Goal: Task Accomplishment & Management: Manage account settings

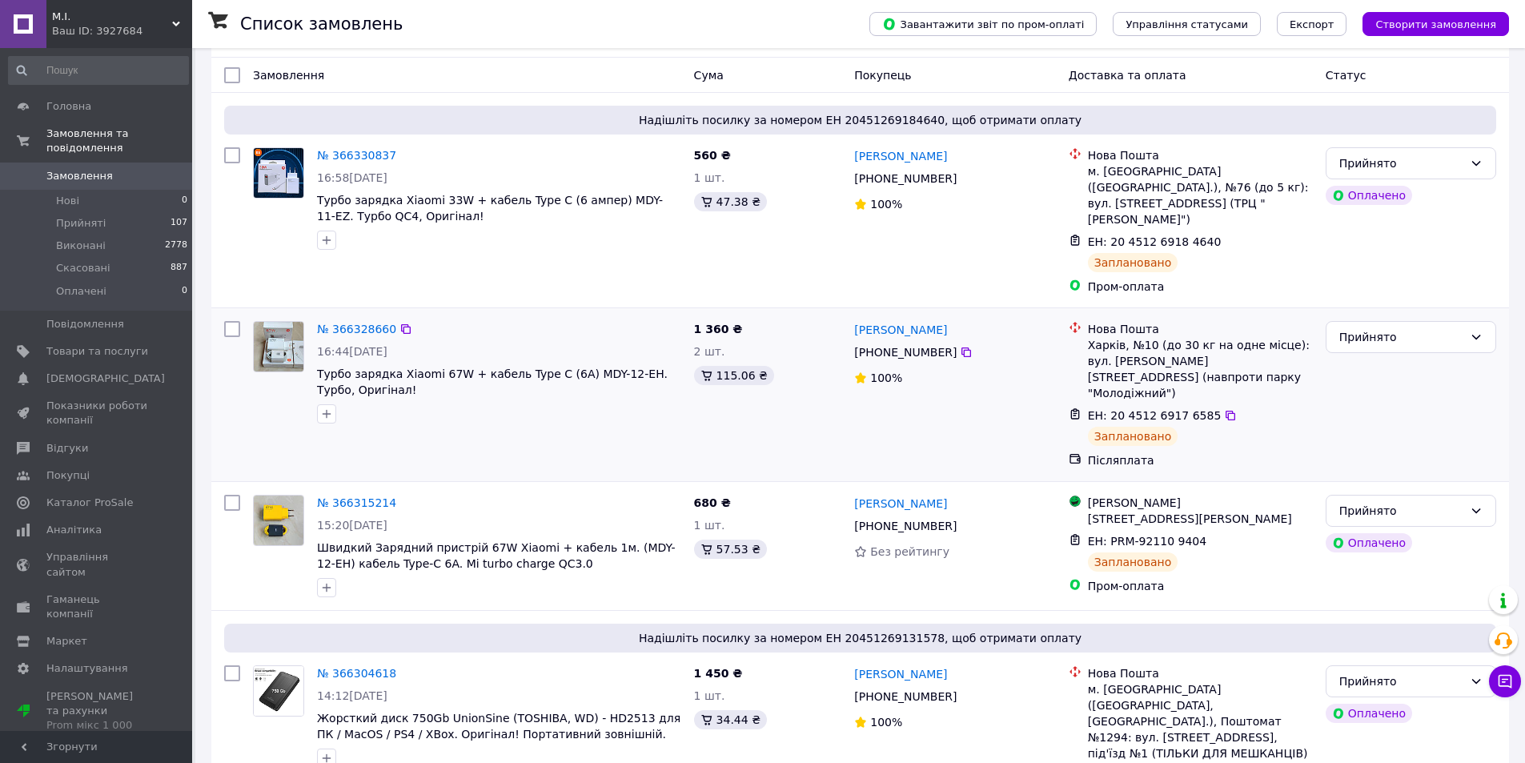
scroll to position [240, 0]
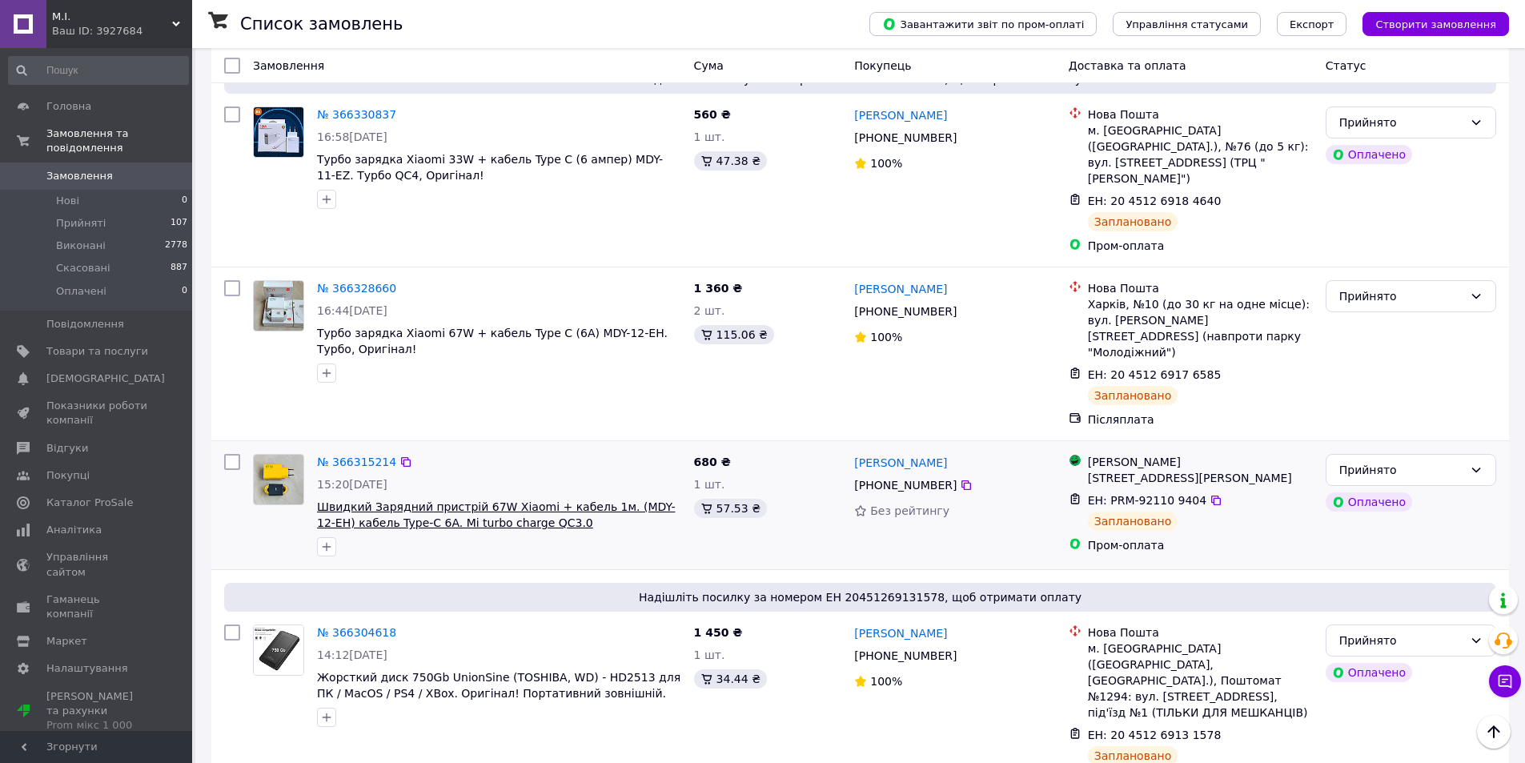
click at [422, 500] on span "Швидкий Зарядний пристрій 67W Xiaomi + кабель 1м. (MDY-12-EH) кабель Type-C 6A.…" at bounding box center [496, 514] width 358 height 29
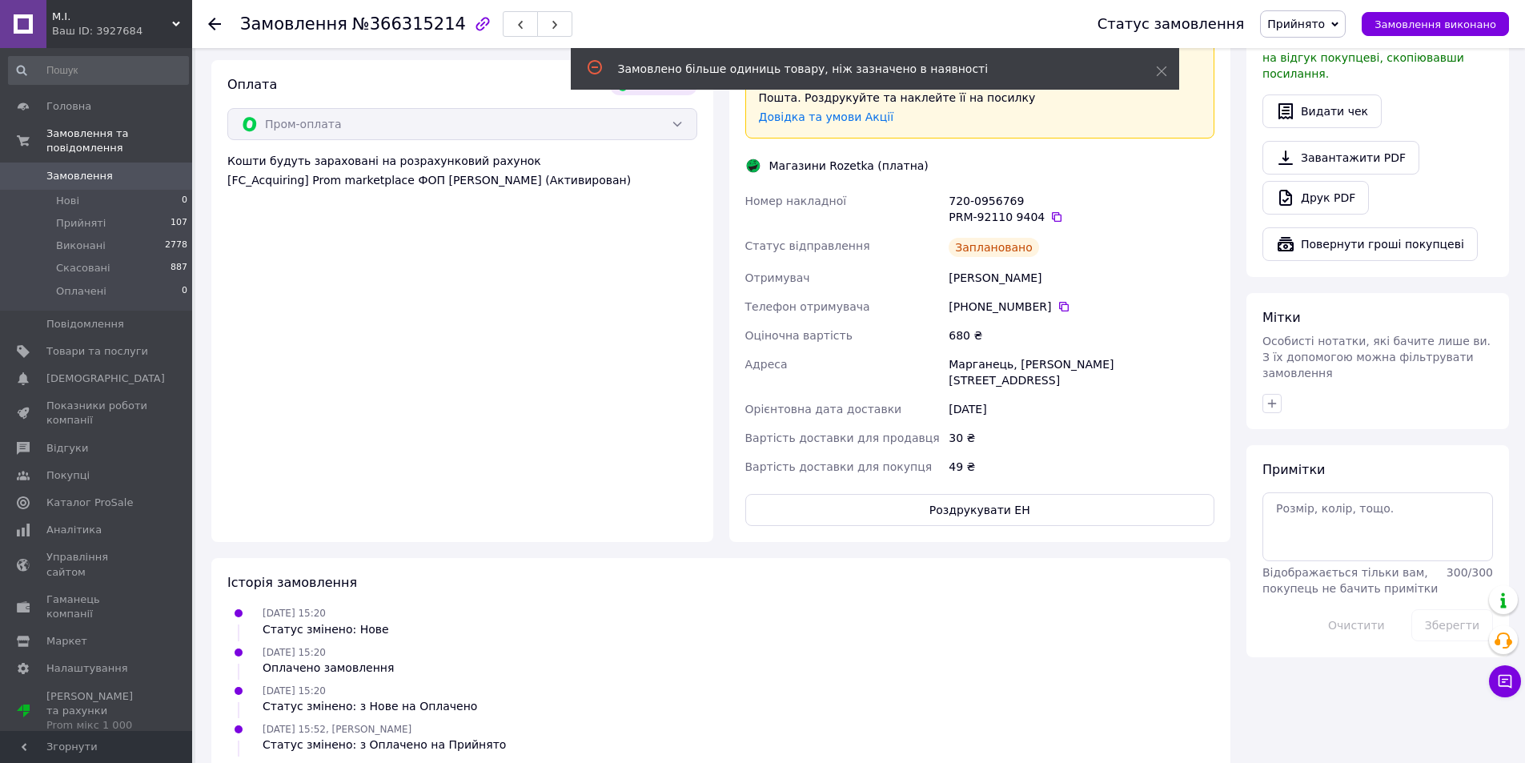
scroll to position [560, 0]
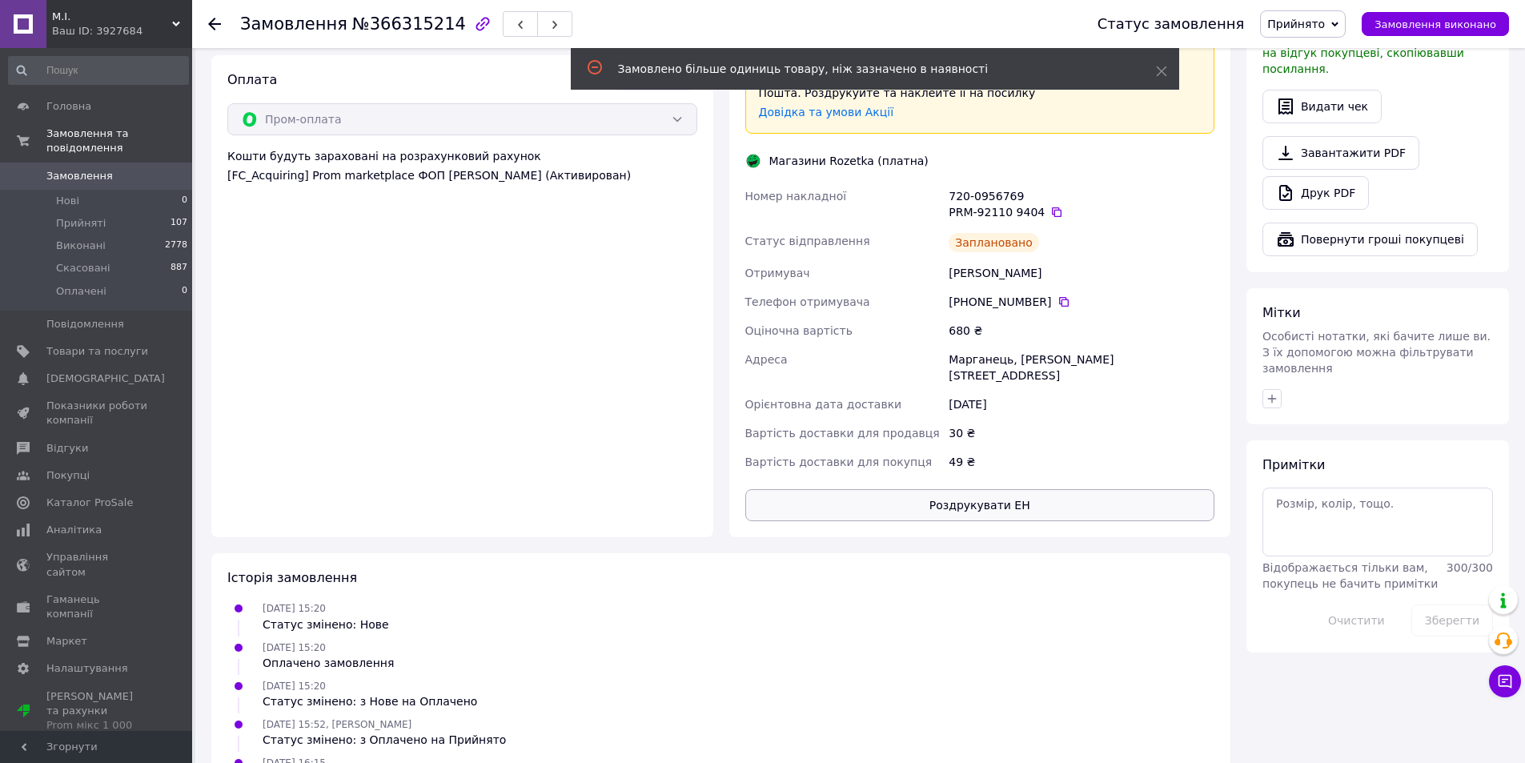
click at [965, 489] on button "Роздрукувати ЕН" at bounding box center [980, 505] width 470 height 32
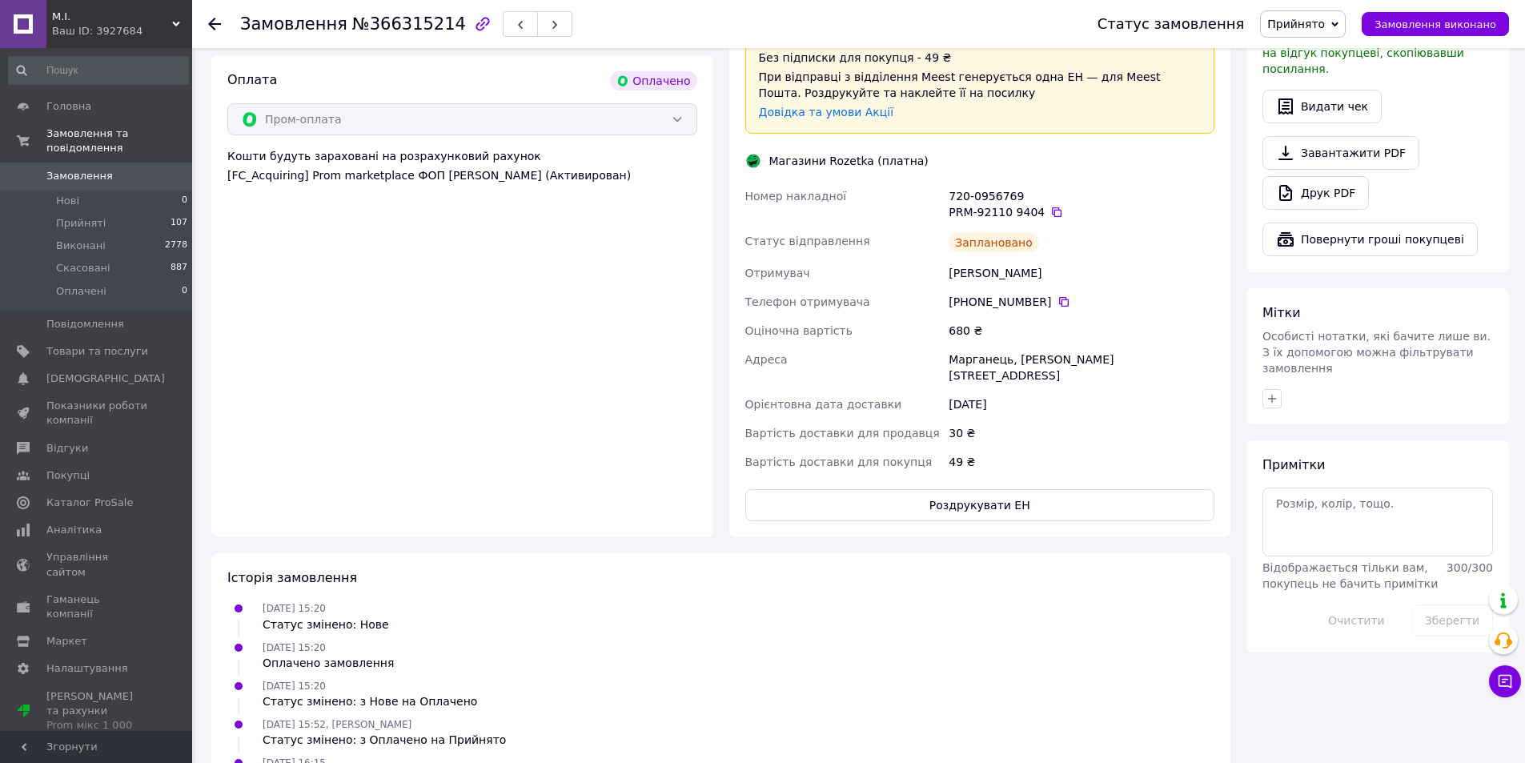
click at [94, 169] on span "Замовлення" at bounding box center [79, 176] width 66 height 14
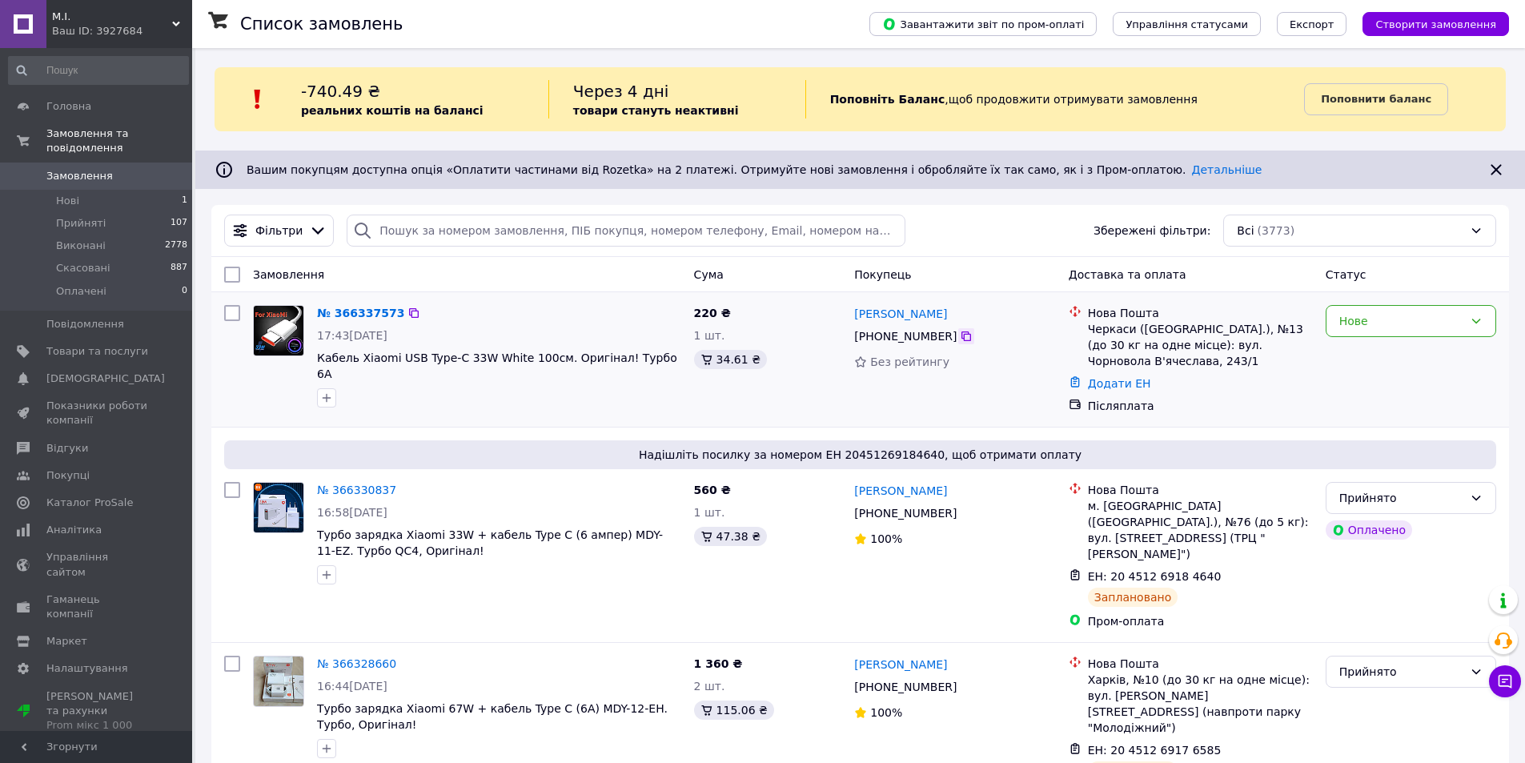
click at [960, 336] on icon at bounding box center [966, 336] width 13 height 13
click at [442, 358] on span "Кабель Xiaomi USB Type-C 33W White 100см. Оригінал! Турбо 6A" at bounding box center [497, 365] width 360 height 29
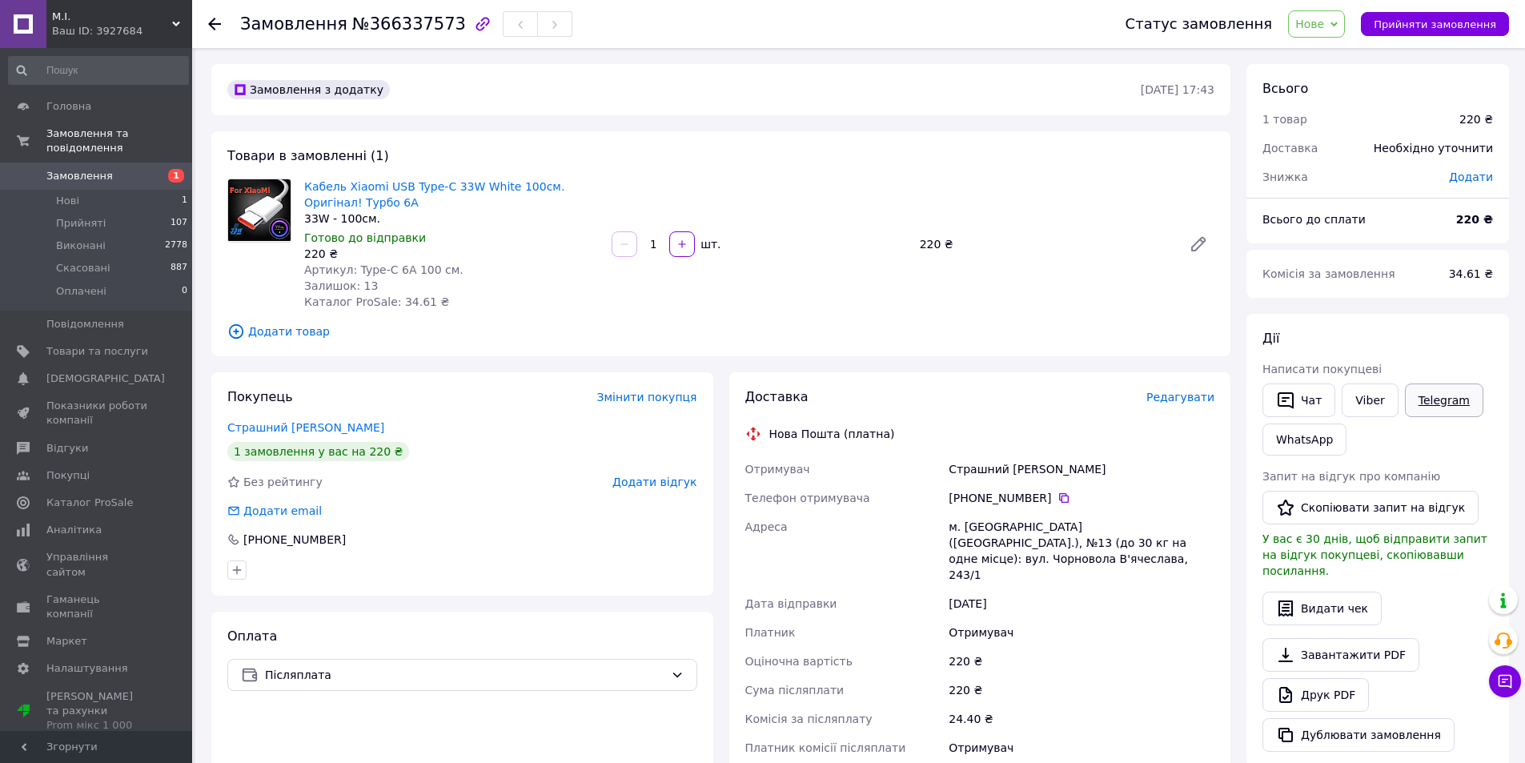
click at [1423, 401] on link "Telegram" at bounding box center [1444, 400] width 78 height 34
click at [1297, 397] on button "Чат" at bounding box center [1298, 400] width 73 height 34
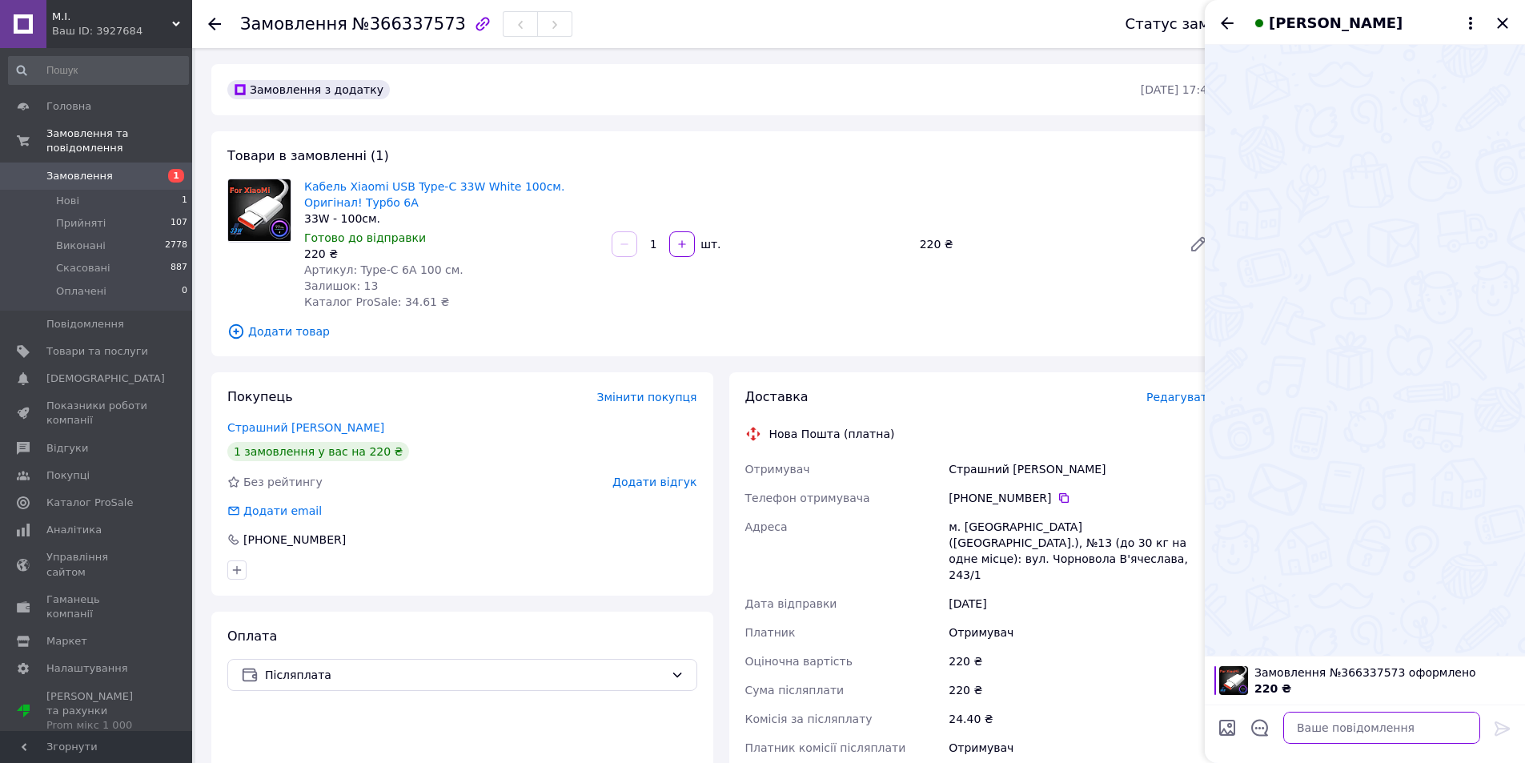
click at [1339, 736] on textarea at bounding box center [1381, 728] width 197 height 32
paste textarea "Доброго дня! Ви замовили кабель Xiaomi 100 см. турбо на Нову пошту. Сьогодні ві…"
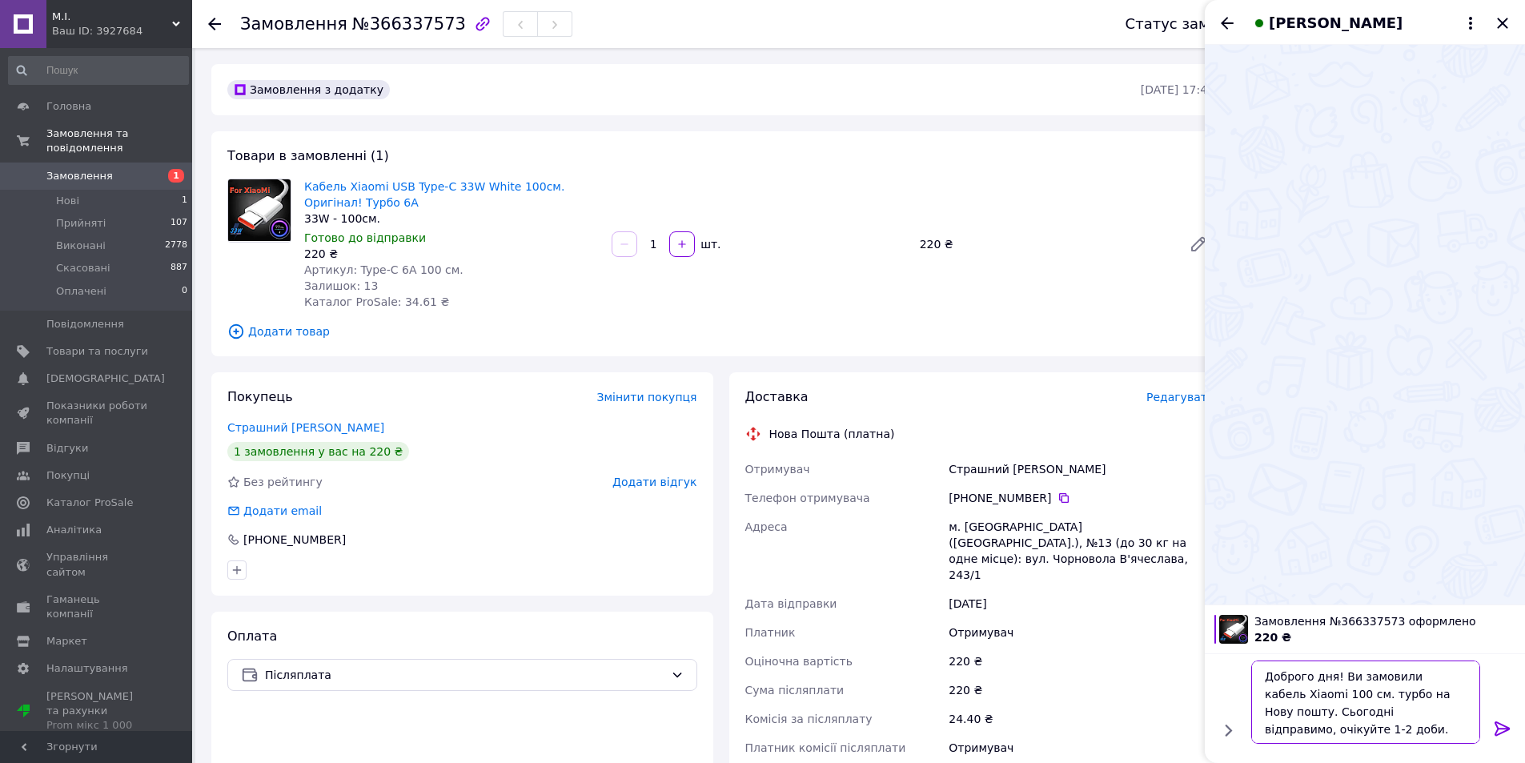
type textarea "Доброго дня! Ви замовили кабель Xiaomi 100 см. турбо на Нову пошту. Сьогодні ві…"
click at [1503, 724] on icon at bounding box center [1502, 728] width 19 height 19
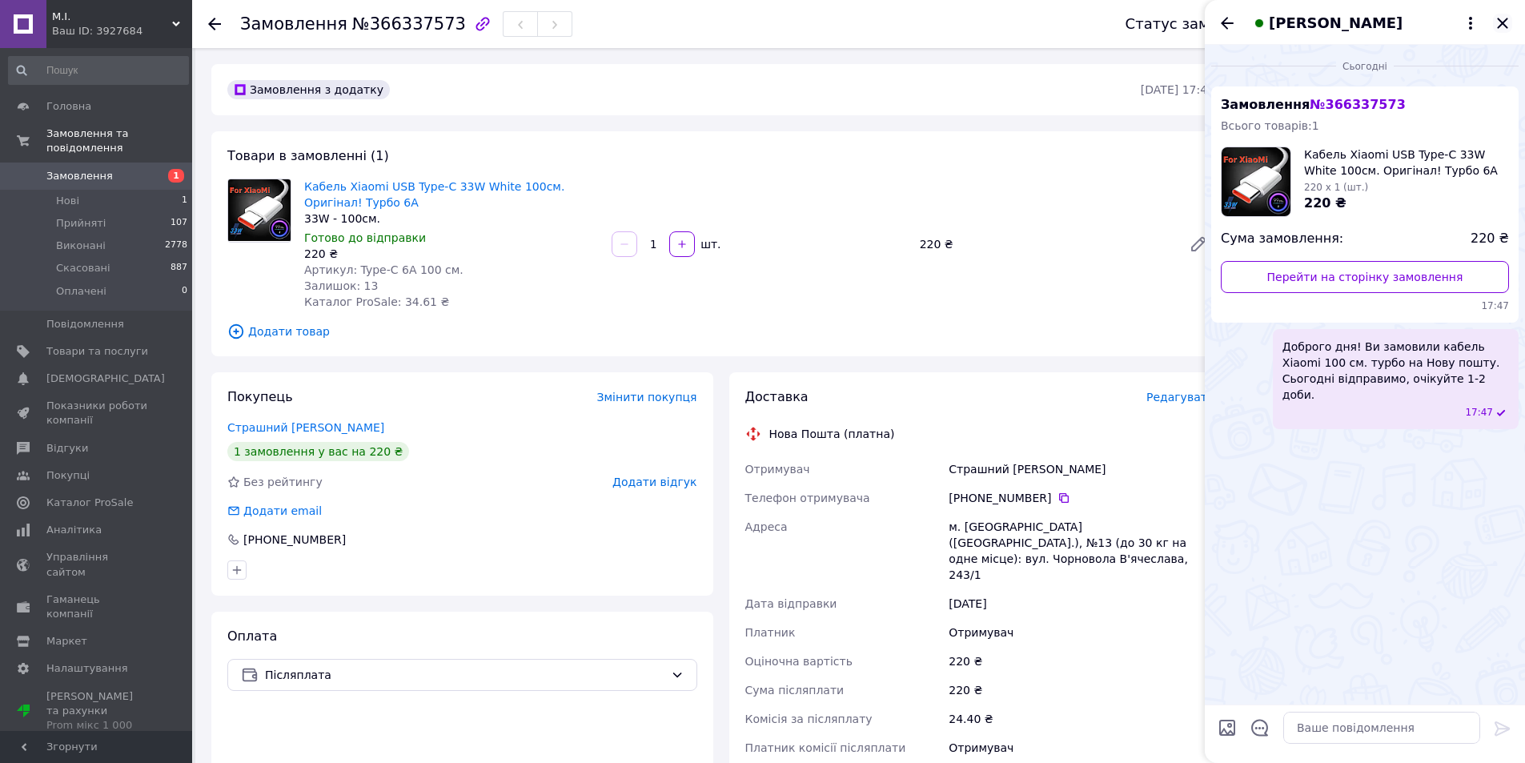
click at [1500, 22] on icon "Закрити" at bounding box center [1502, 23] width 19 height 19
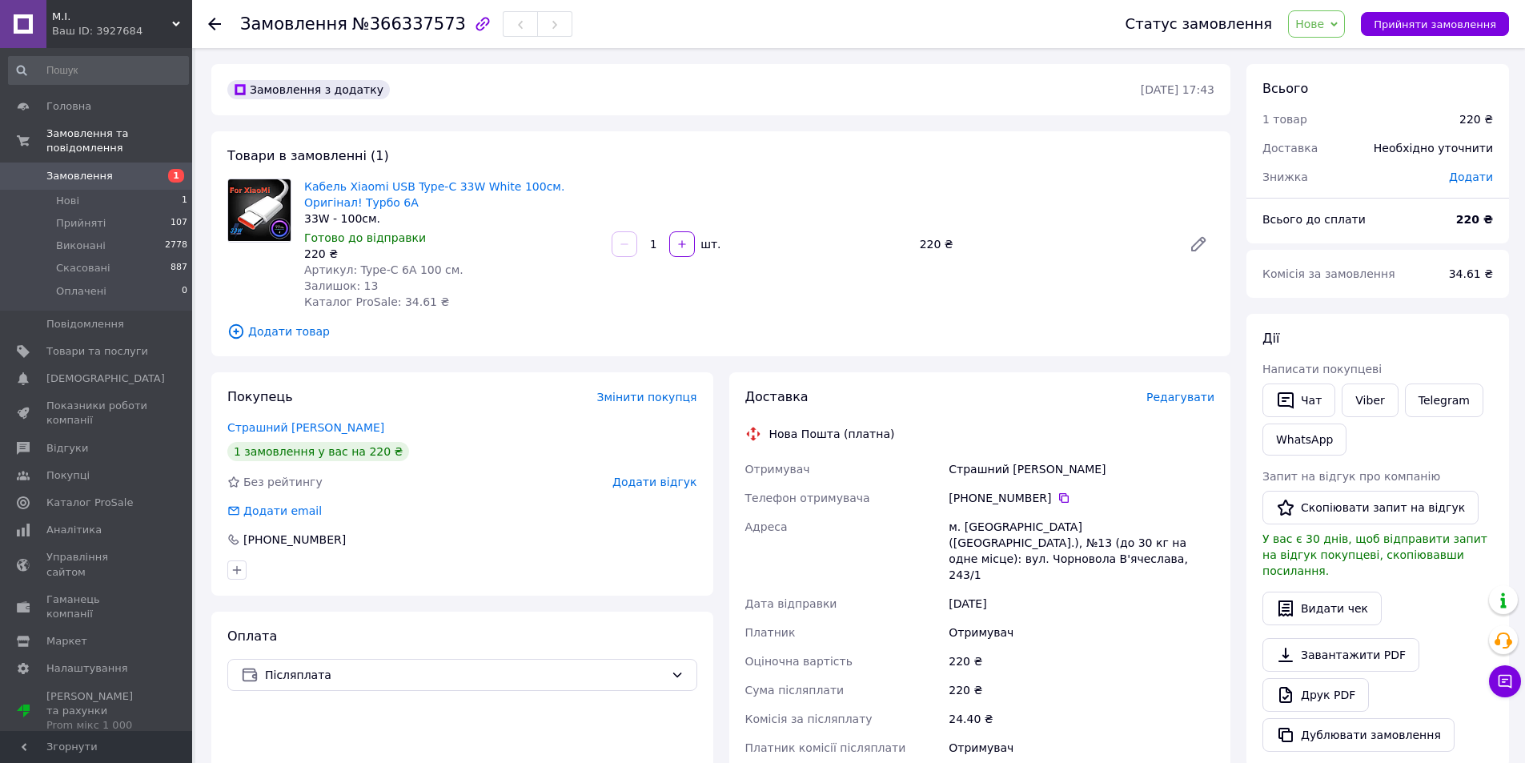
click at [1324, 23] on span "Нове" at bounding box center [1309, 24] width 29 height 13
click at [1325, 51] on li "Прийнято" at bounding box center [1326, 56] width 74 height 24
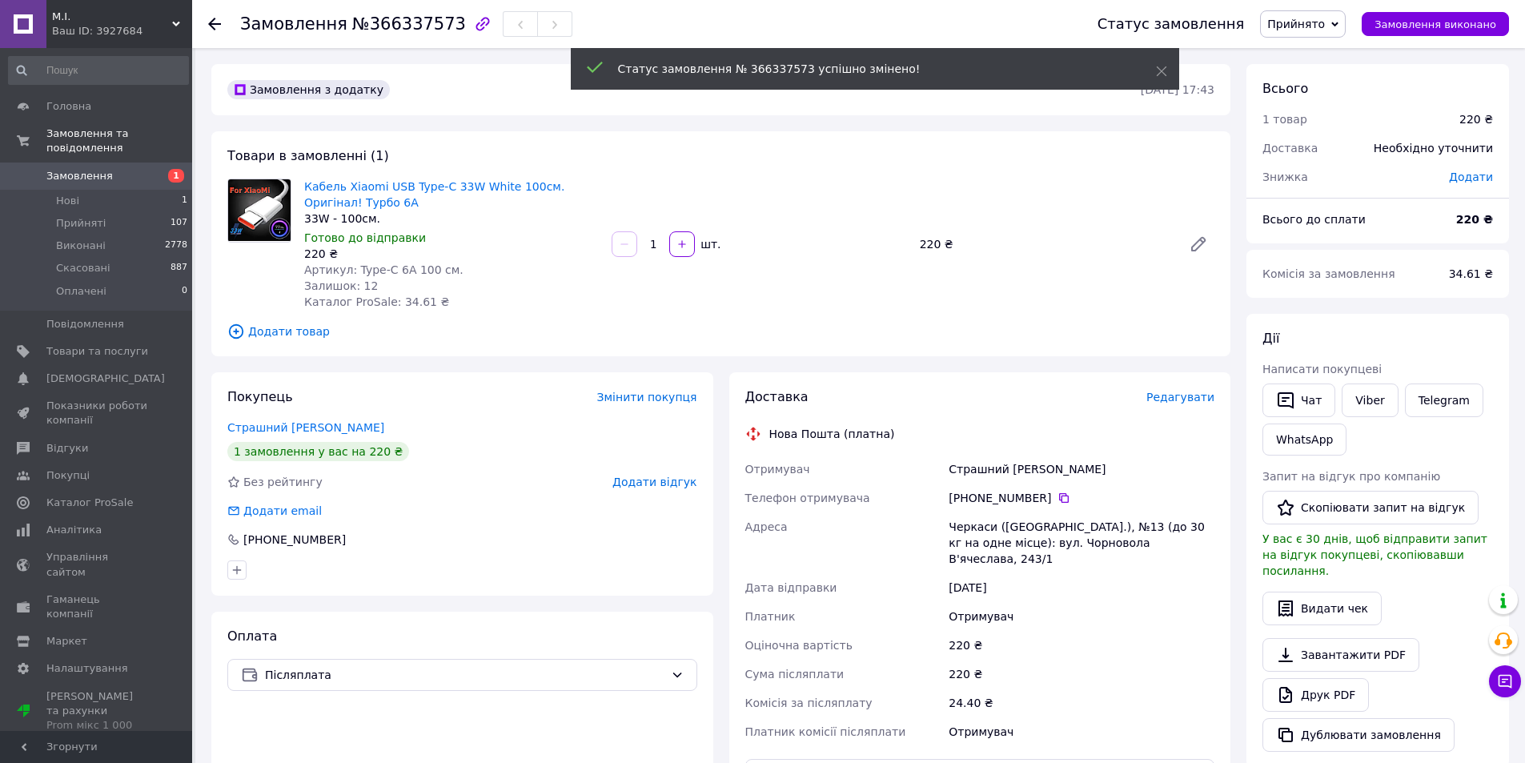
click at [81, 169] on span "Замовлення" at bounding box center [79, 176] width 66 height 14
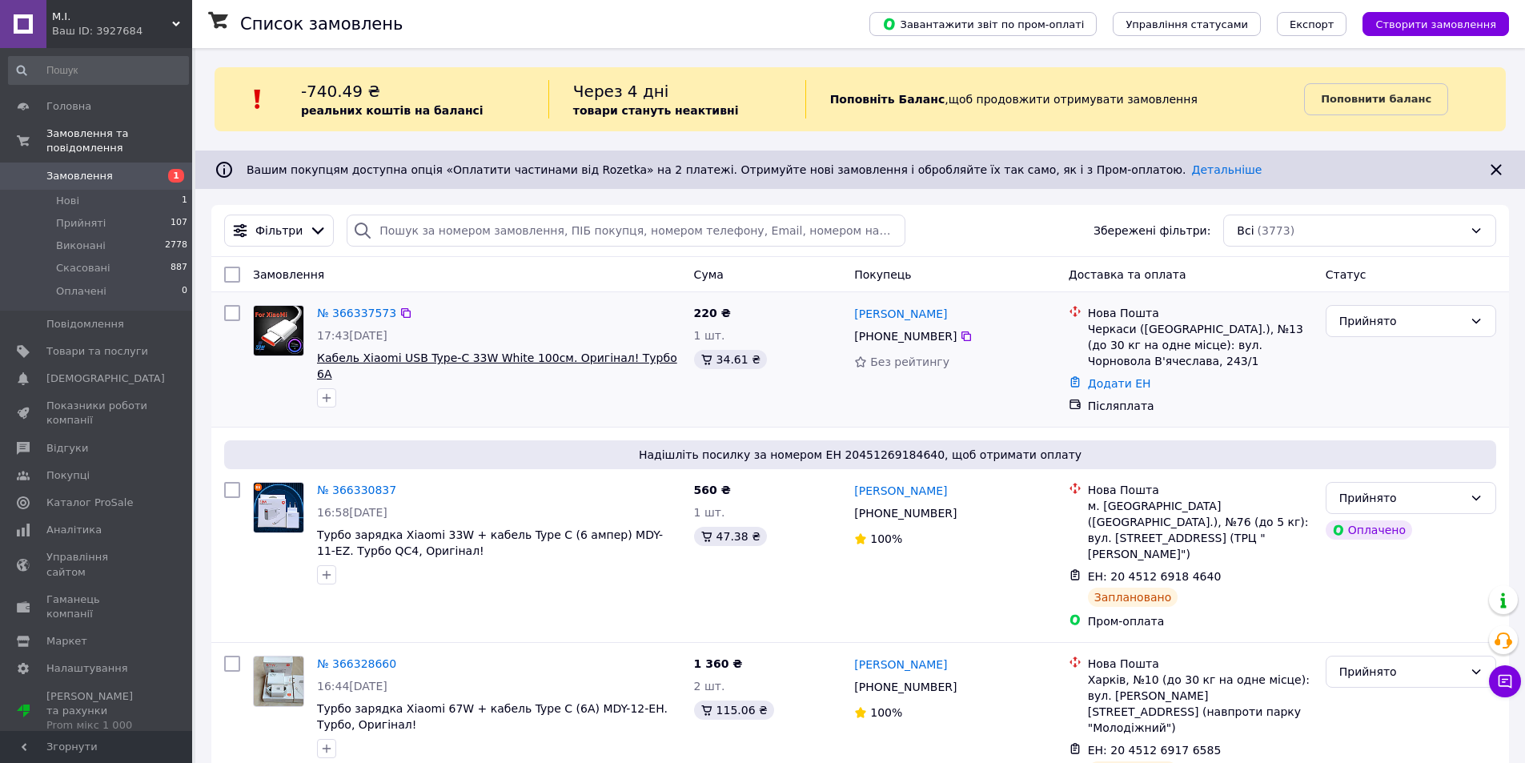
click at [419, 359] on span "Кабель Xiaomi USB Type-C 33W White 100см. Оригінал! Турбо 6A" at bounding box center [497, 365] width 360 height 29
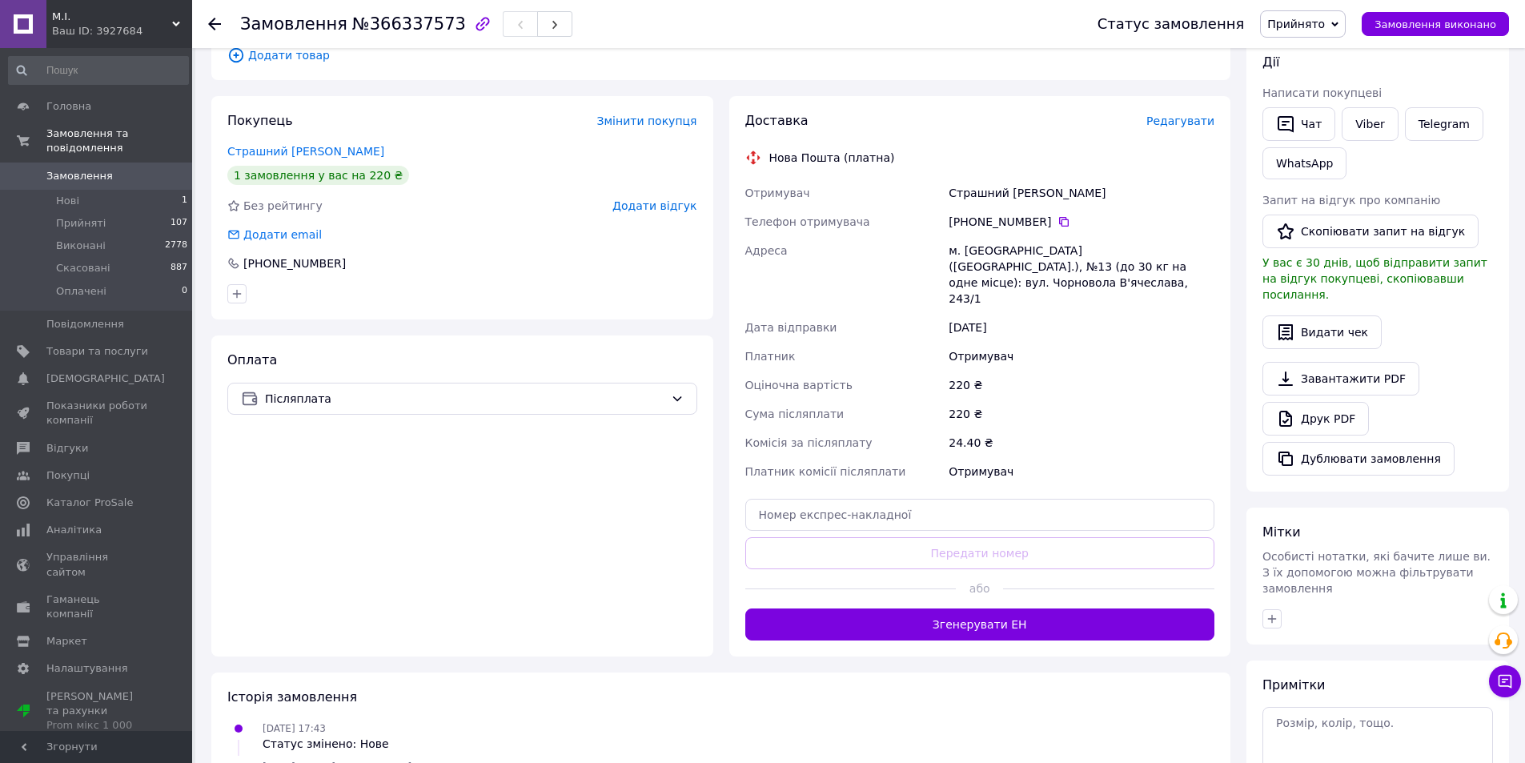
scroll to position [370, 0]
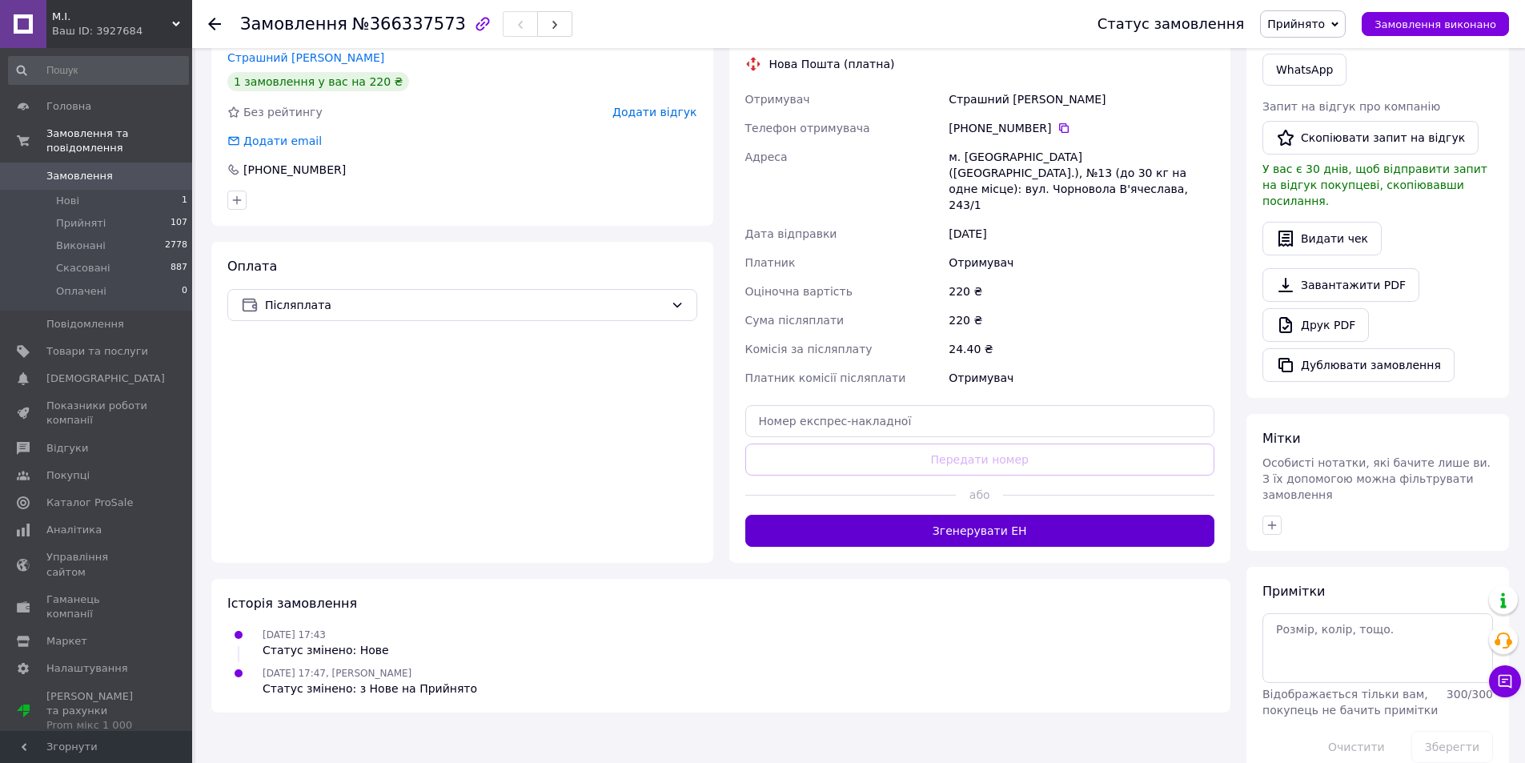
click at [995, 515] on button "Згенерувати ЕН" at bounding box center [980, 531] width 470 height 32
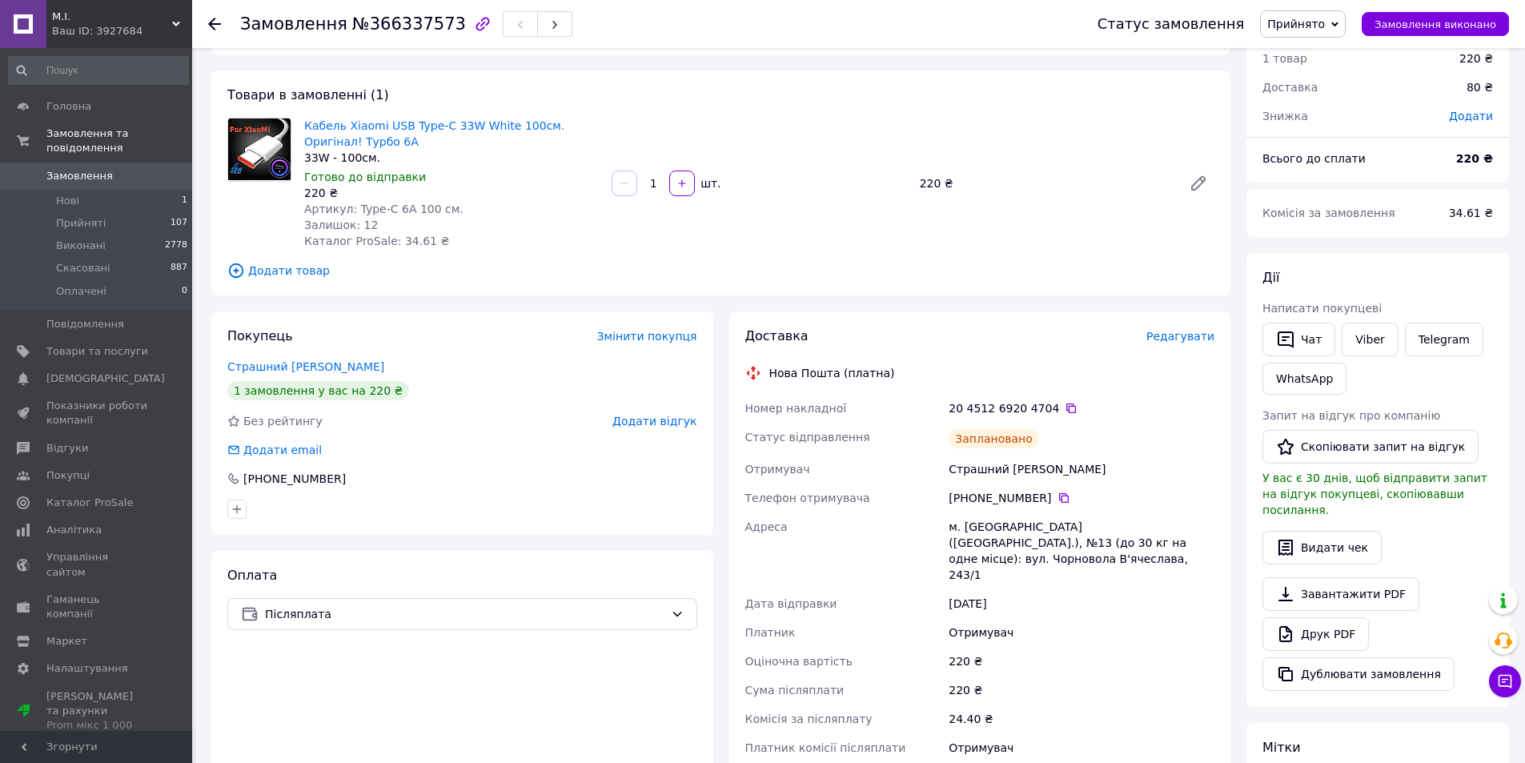
scroll to position [0, 0]
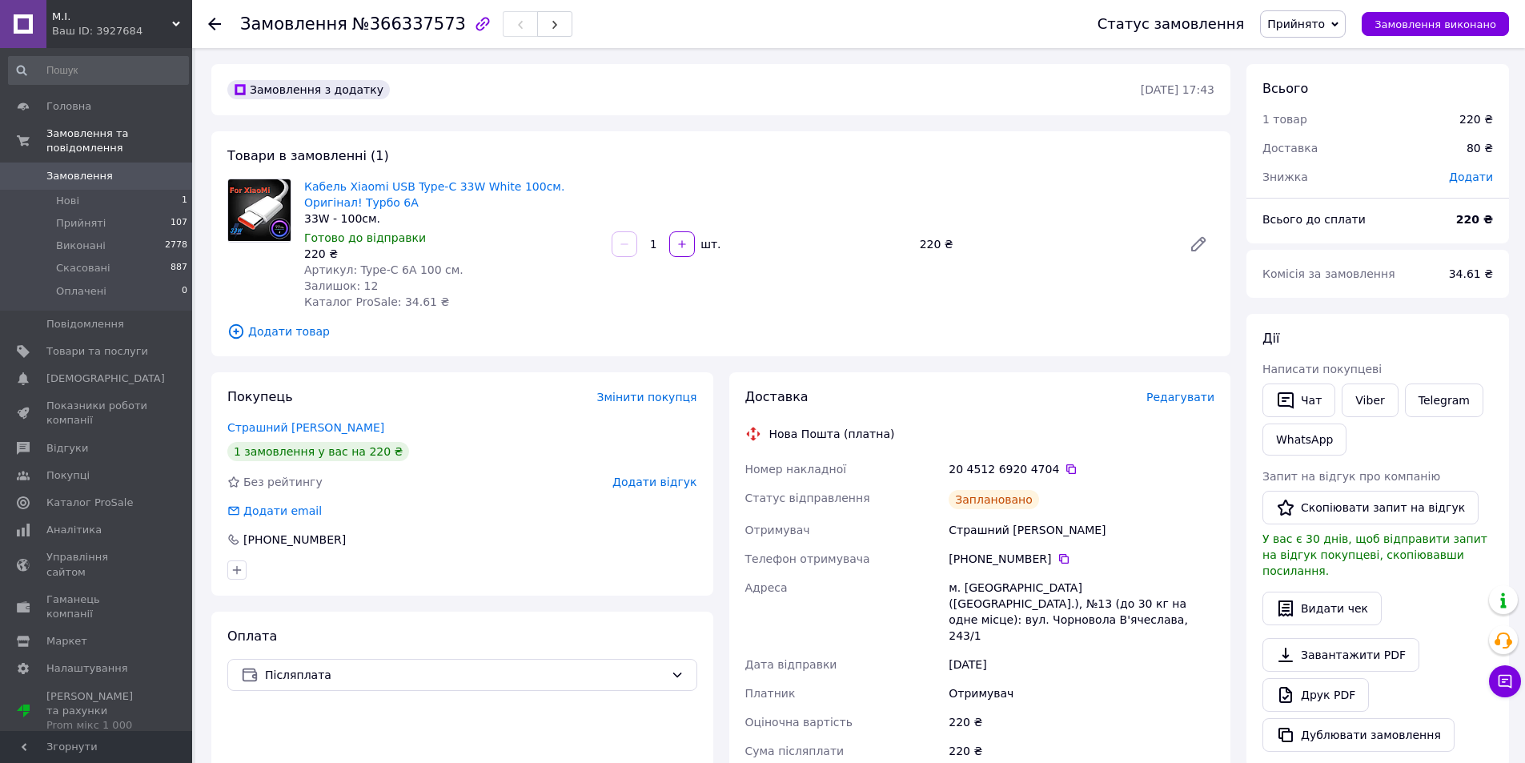
click at [71, 169] on span "Замовлення" at bounding box center [79, 176] width 66 height 14
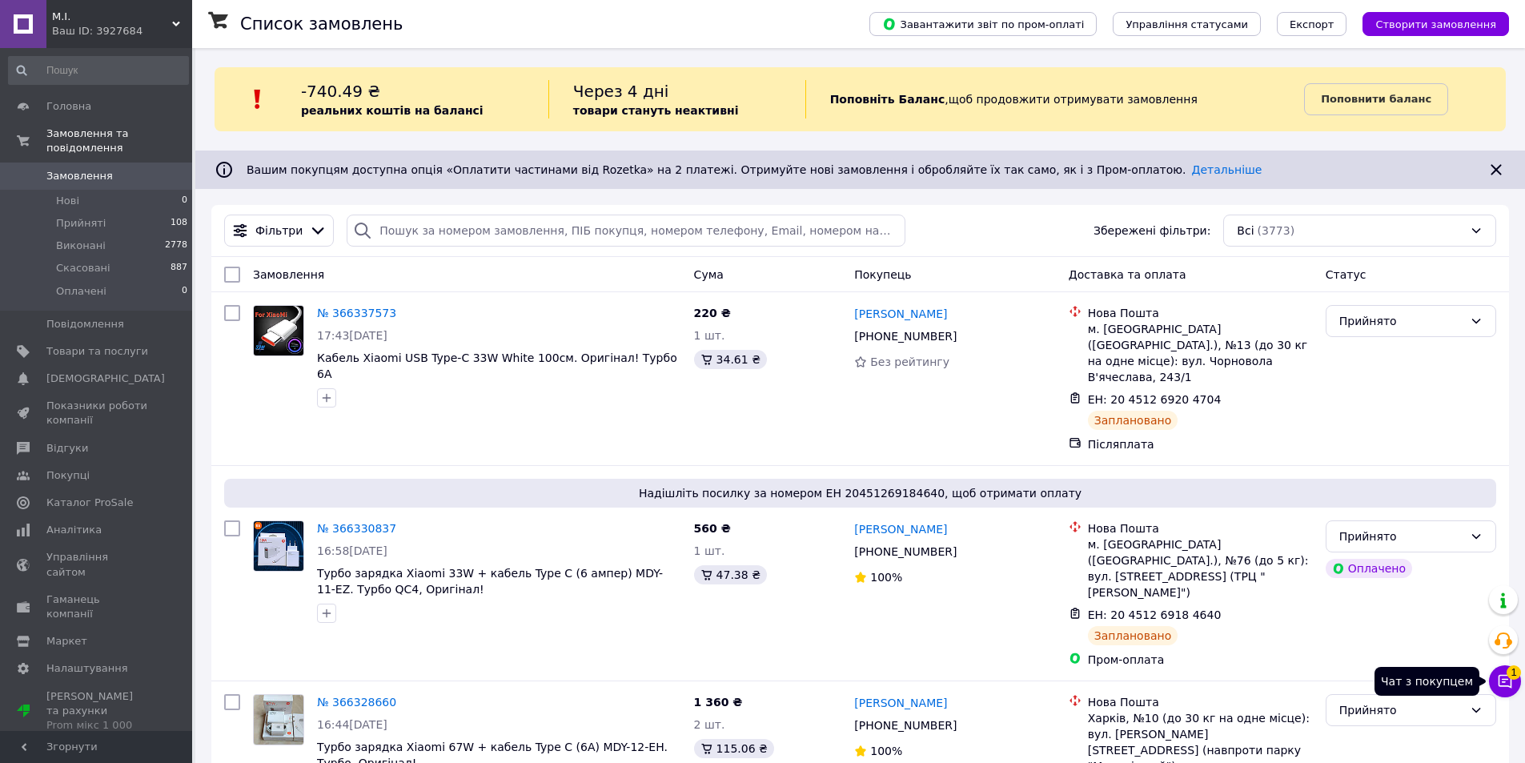
click at [1501, 680] on icon at bounding box center [1505, 682] width 14 height 14
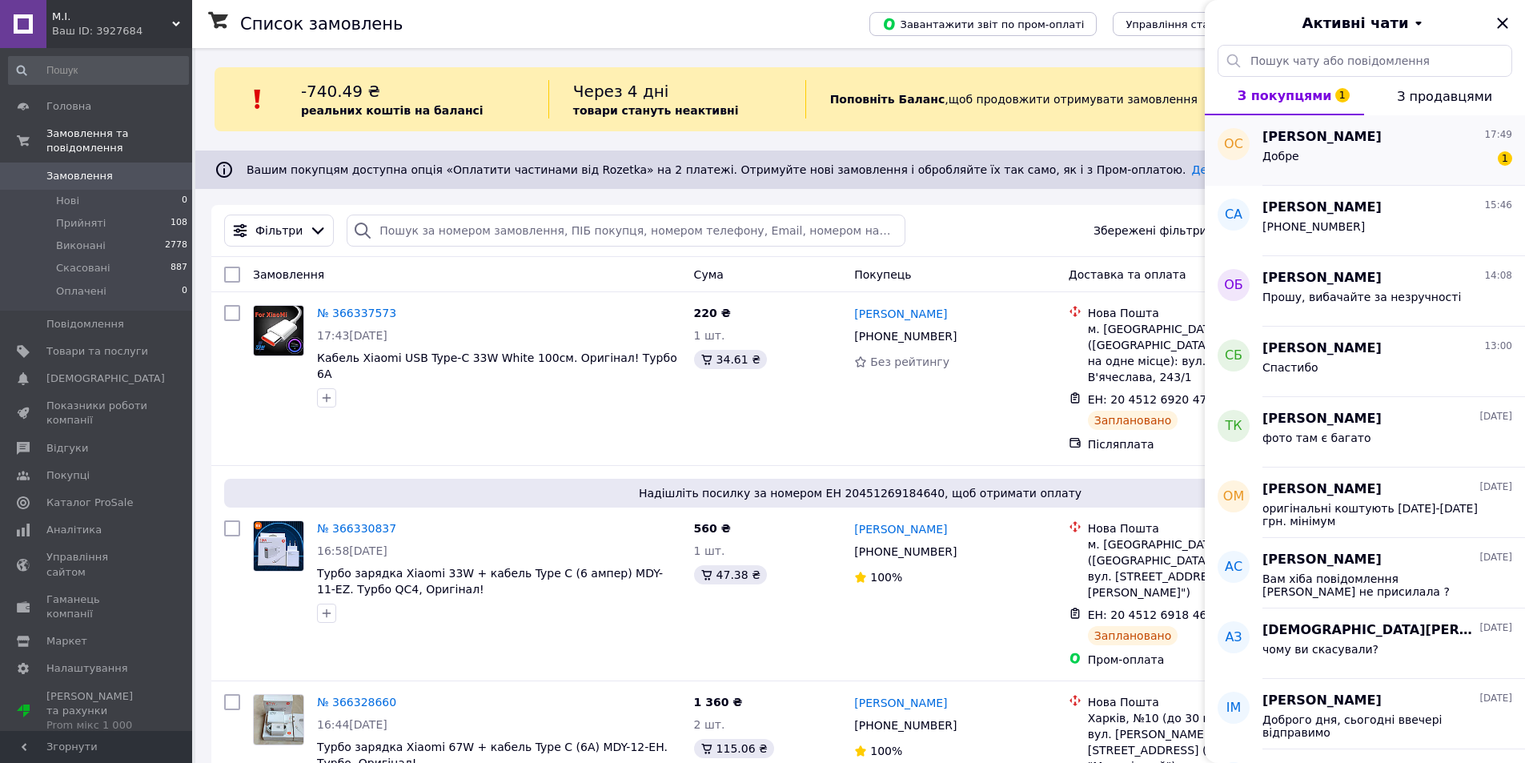
click at [1307, 142] on span "[PERSON_NAME]" at bounding box center [1321, 137] width 119 height 18
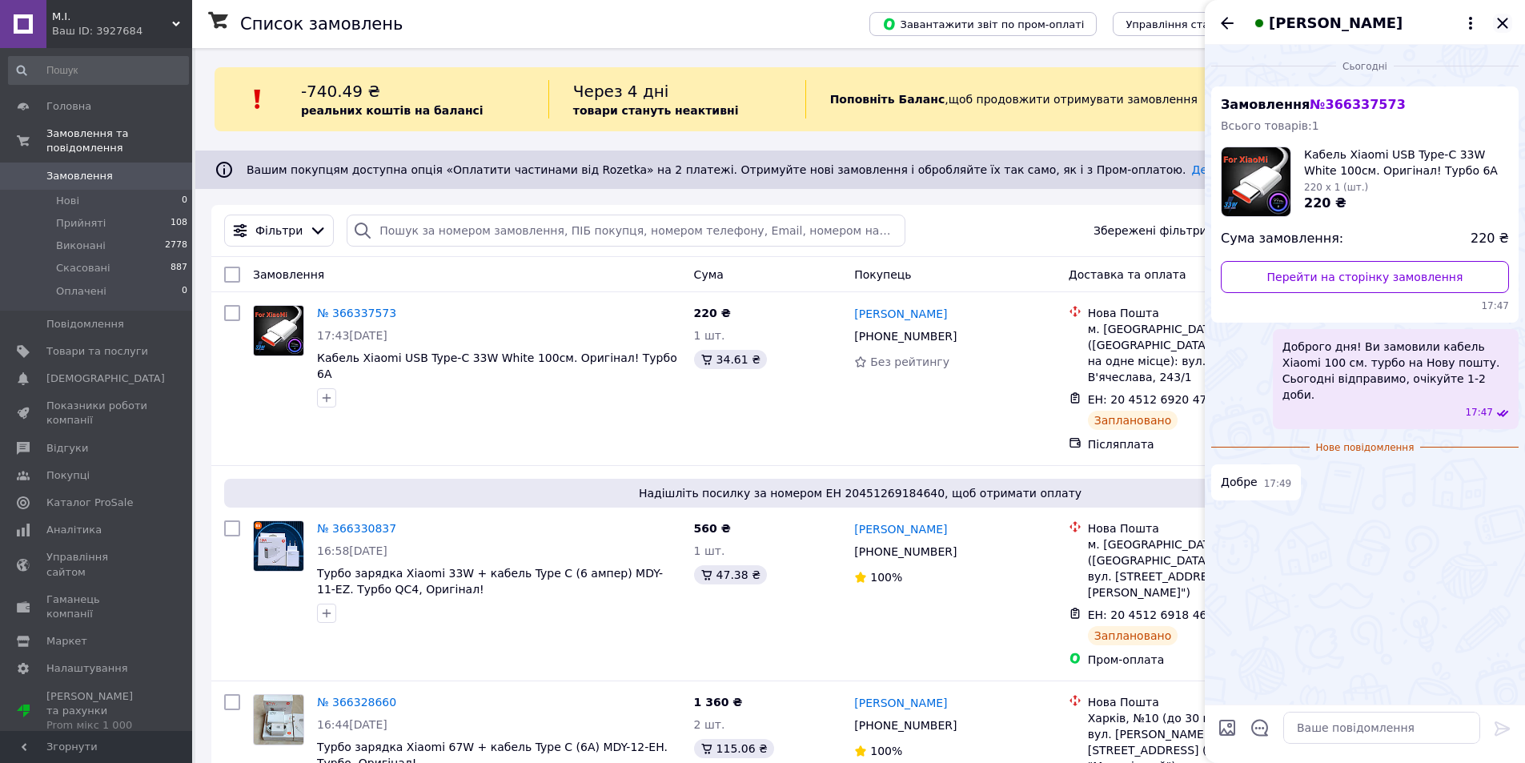
click at [1501, 20] on icon "Закрити" at bounding box center [1502, 23] width 19 height 19
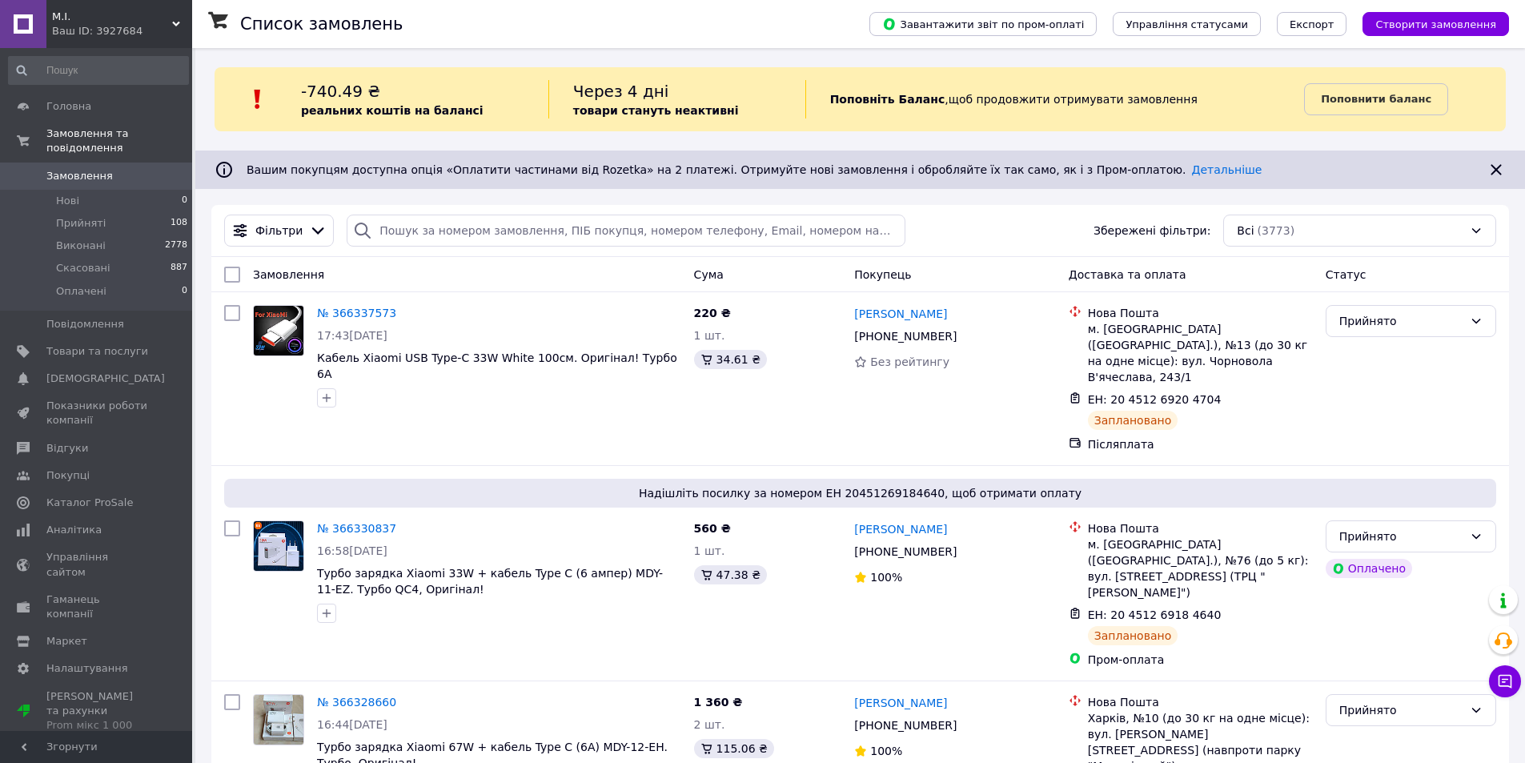
click at [106, 169] on span "Замовлення" at bounding box center [97, 176] width 102 height 14
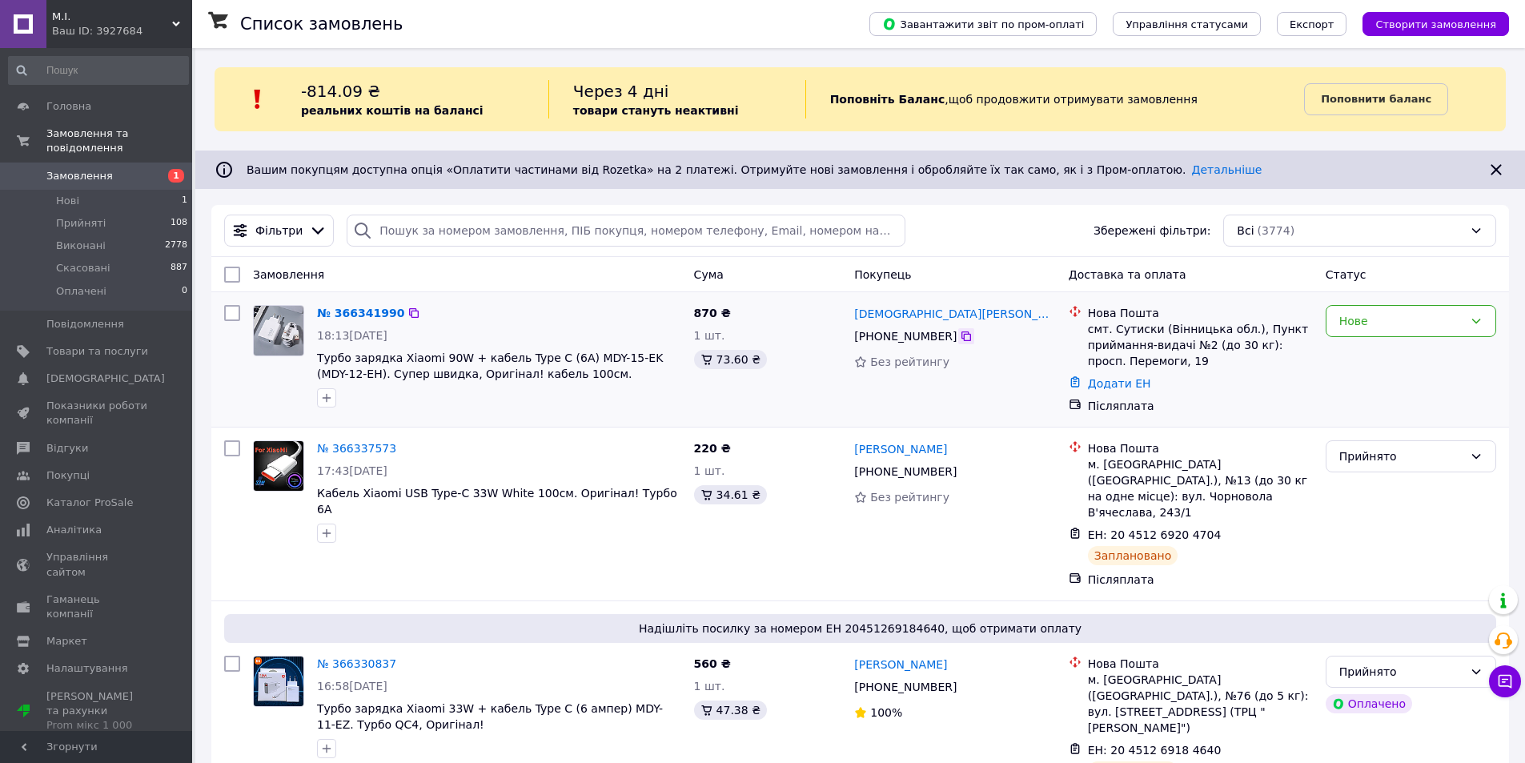
click at [960, 336] on icon at bounding box center [966, 336] width 13 height 13
click at [882, 315] on link "[DEMOGRAPHIC_DATA][PERSON_NAME]" at bounding box center [954, 314] width 201 height 16
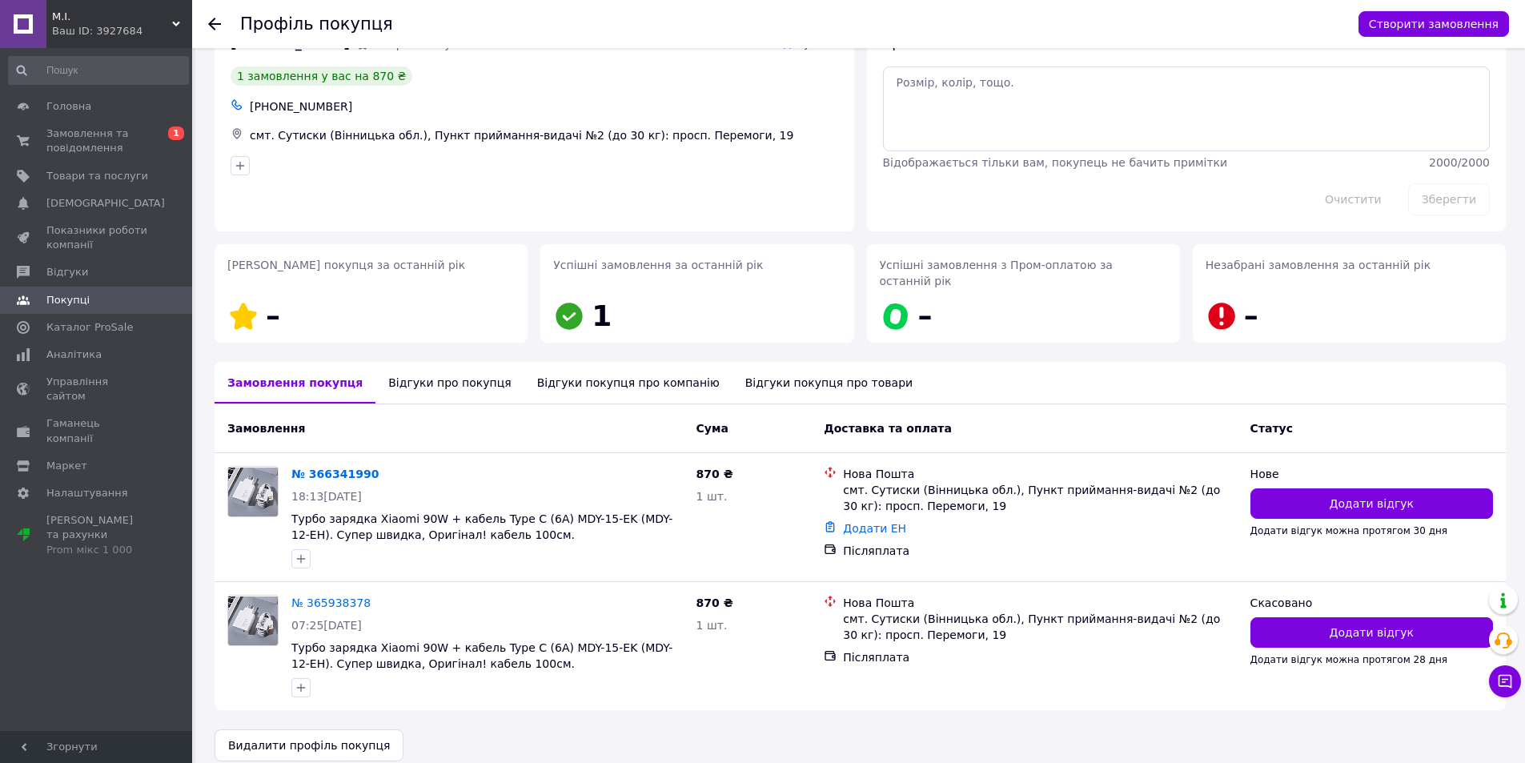
scroll to position [50, 0]
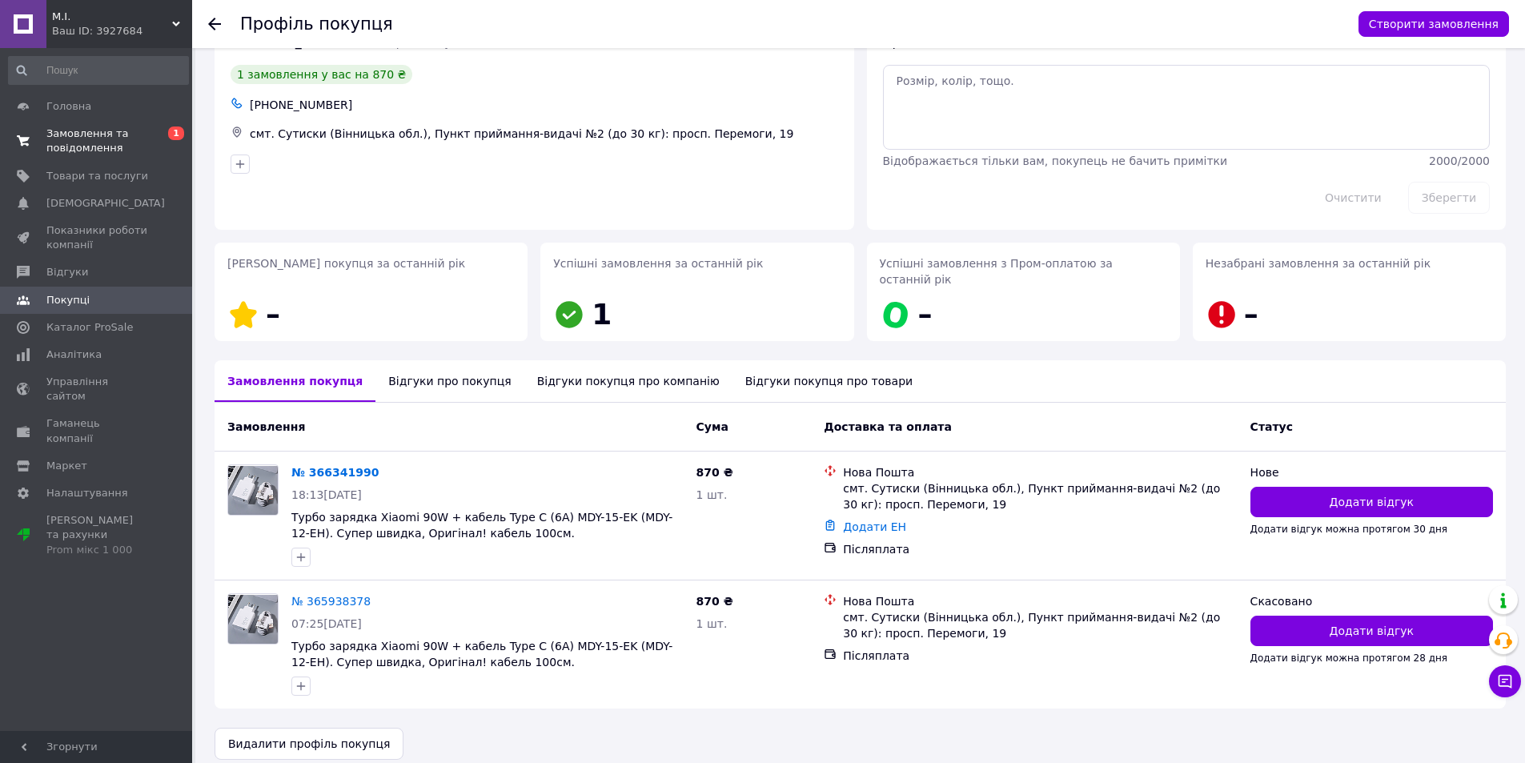
click at [78, 134] on span "Замовлення та повідомлення" at bounding box center [97, 140] width 102 height 29
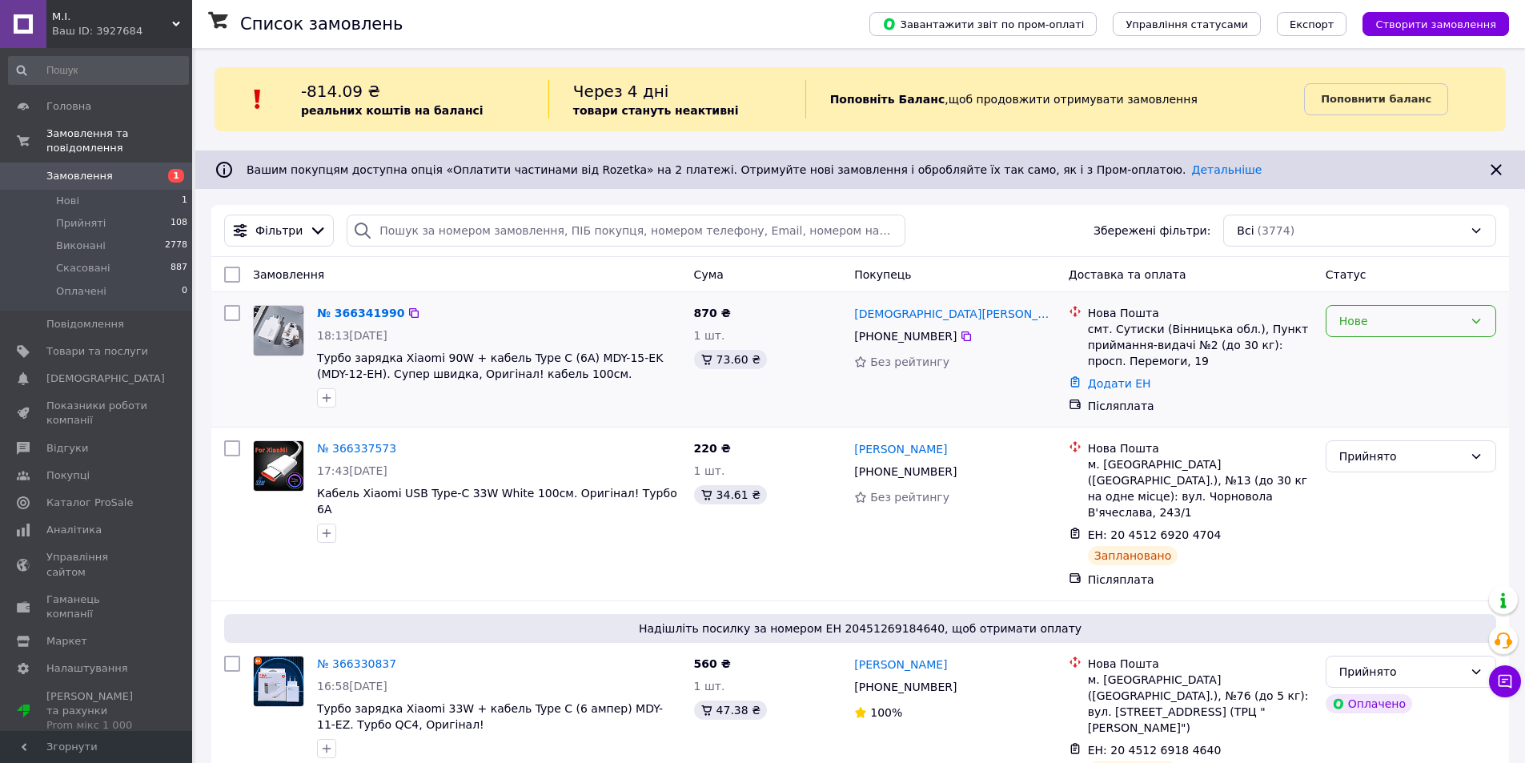
click at [1449, 330] on div "Нове" at bounding box center [1401, 321] width 124 height 18
click at [1401, 357] on li "Прийнято" at bounding box center [1410, 356] width 169 height 29
click at [458, 365] on span "Турбо зарядка Xiaomi 90W + кабель Type C (6A) MDY-15-EK (MDY-12-EH). Супер швид…" at bounding box center [490, 365] width 346 height 29
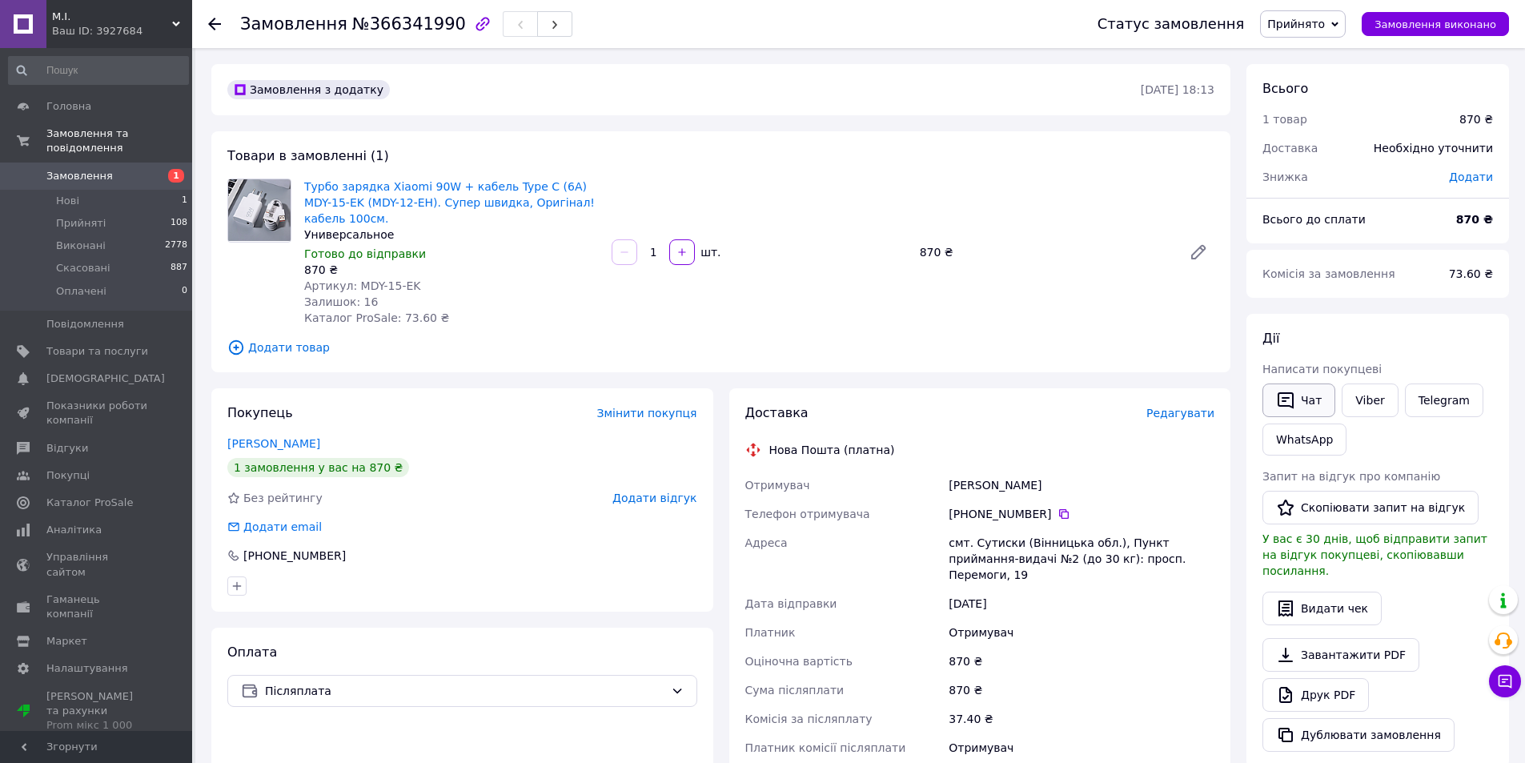
click at [1282, 398] on icon "button" at bounding box center [1285, 400] width 16 height 17
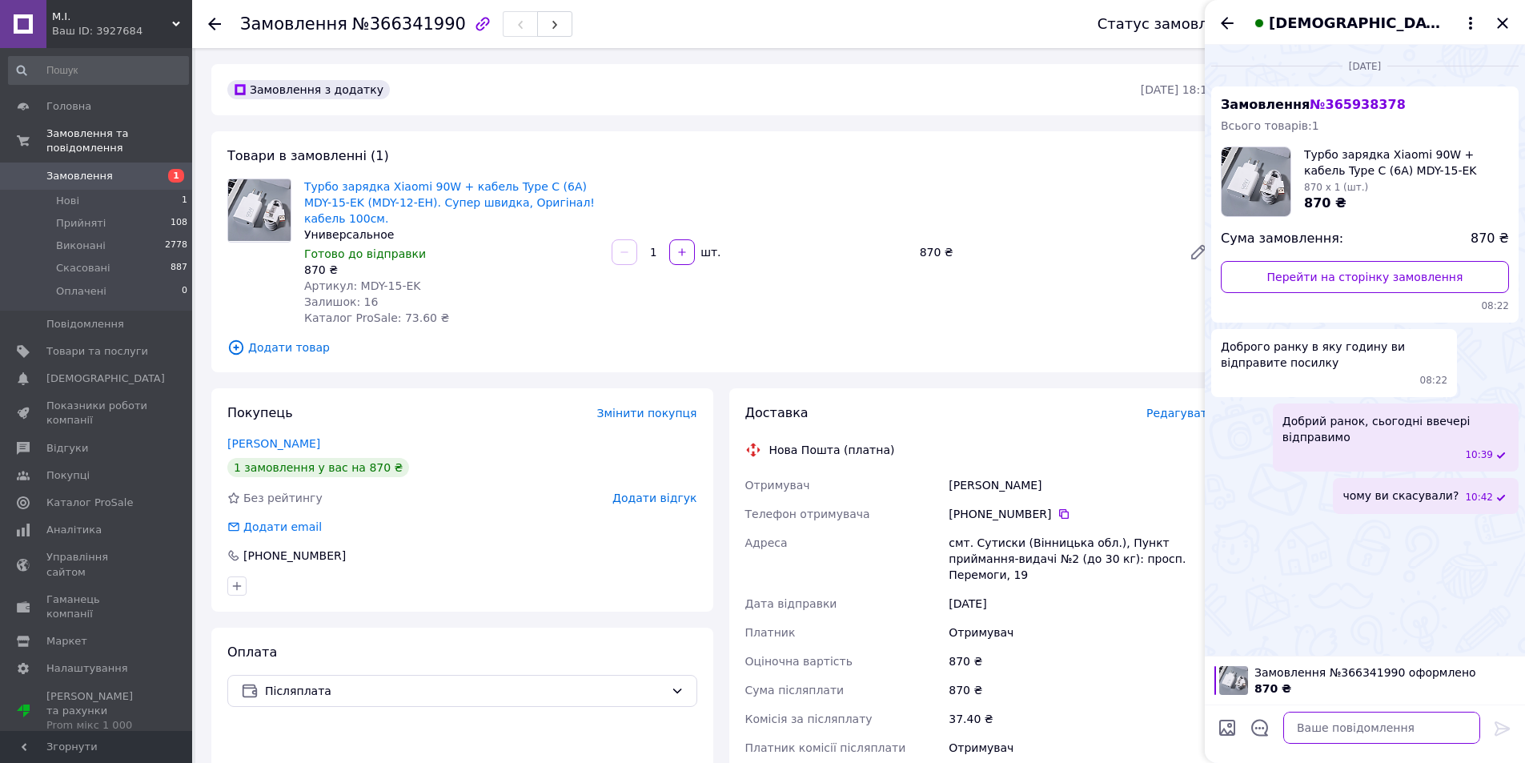
click at [1346, 730] on textarea at bounding box center [1381, 728] width 197 height 32
paste textarea "Доброго дня! Ви замовили зарядний пристрій 67W на Нову пошту. Сьогодні відправи…"
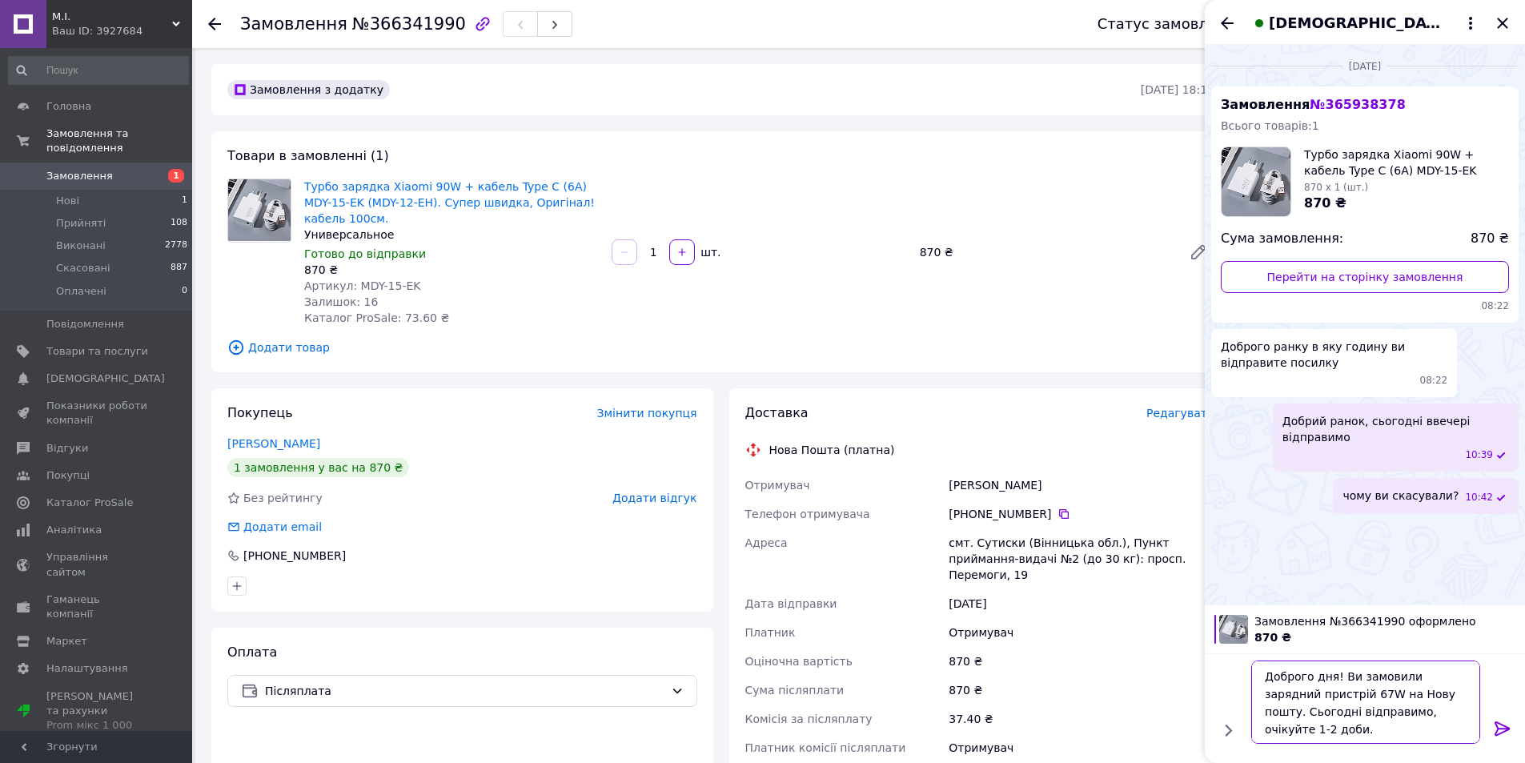
click at [1326, 692] on textarea "Доброго дня! Ви замовили зарядний пристрій 67W на Нову пошту. Сьогодні відправи…" at bounding box center [1365, 701] width 229 height 83
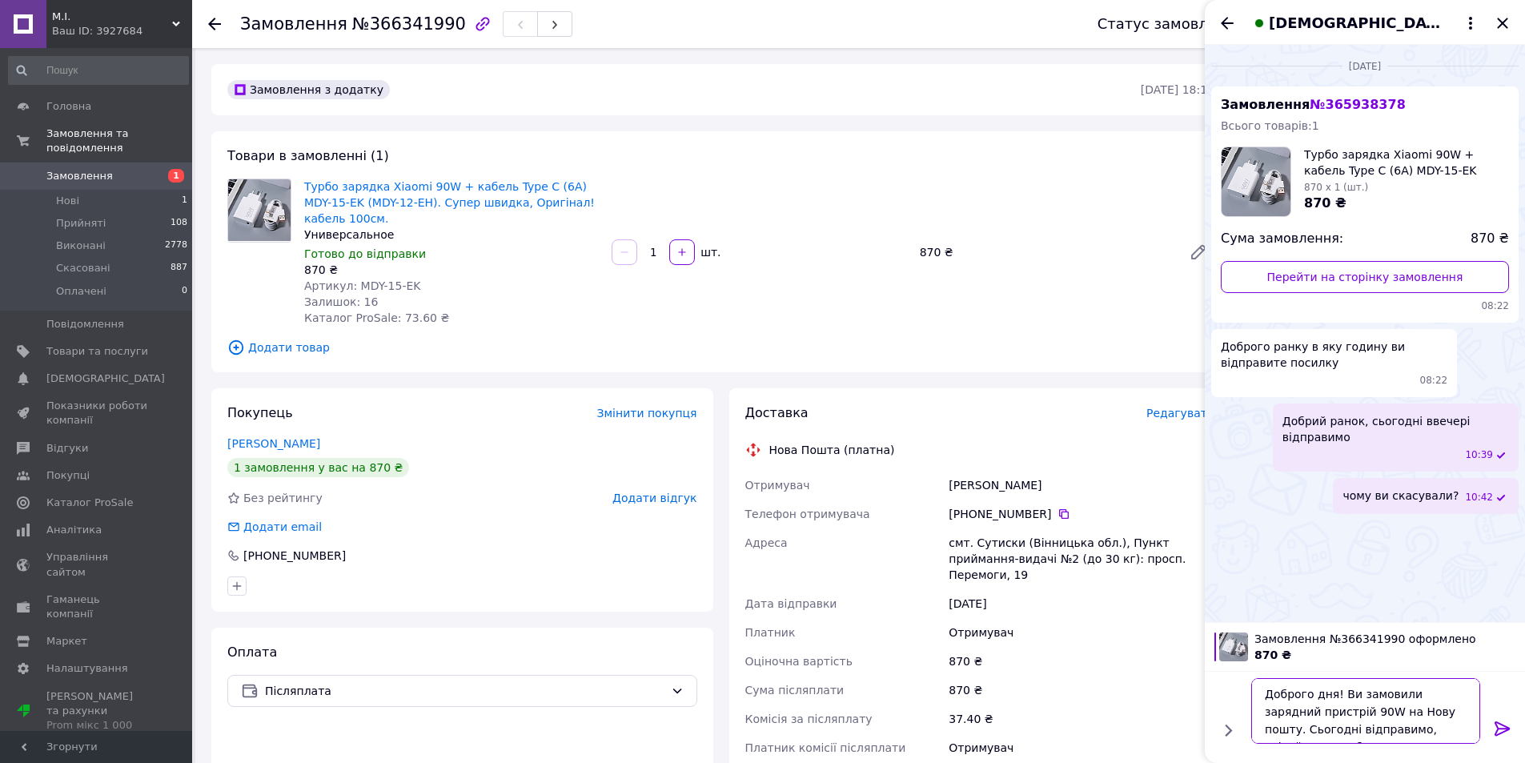
type textarea "Доброго дня! Ви замовили зарядний пристрій 90W на Нову пошту. Сьогодні відправи…"
click at [1504, 727] on icon at bounding box center [1502, 728] width 19 height 19
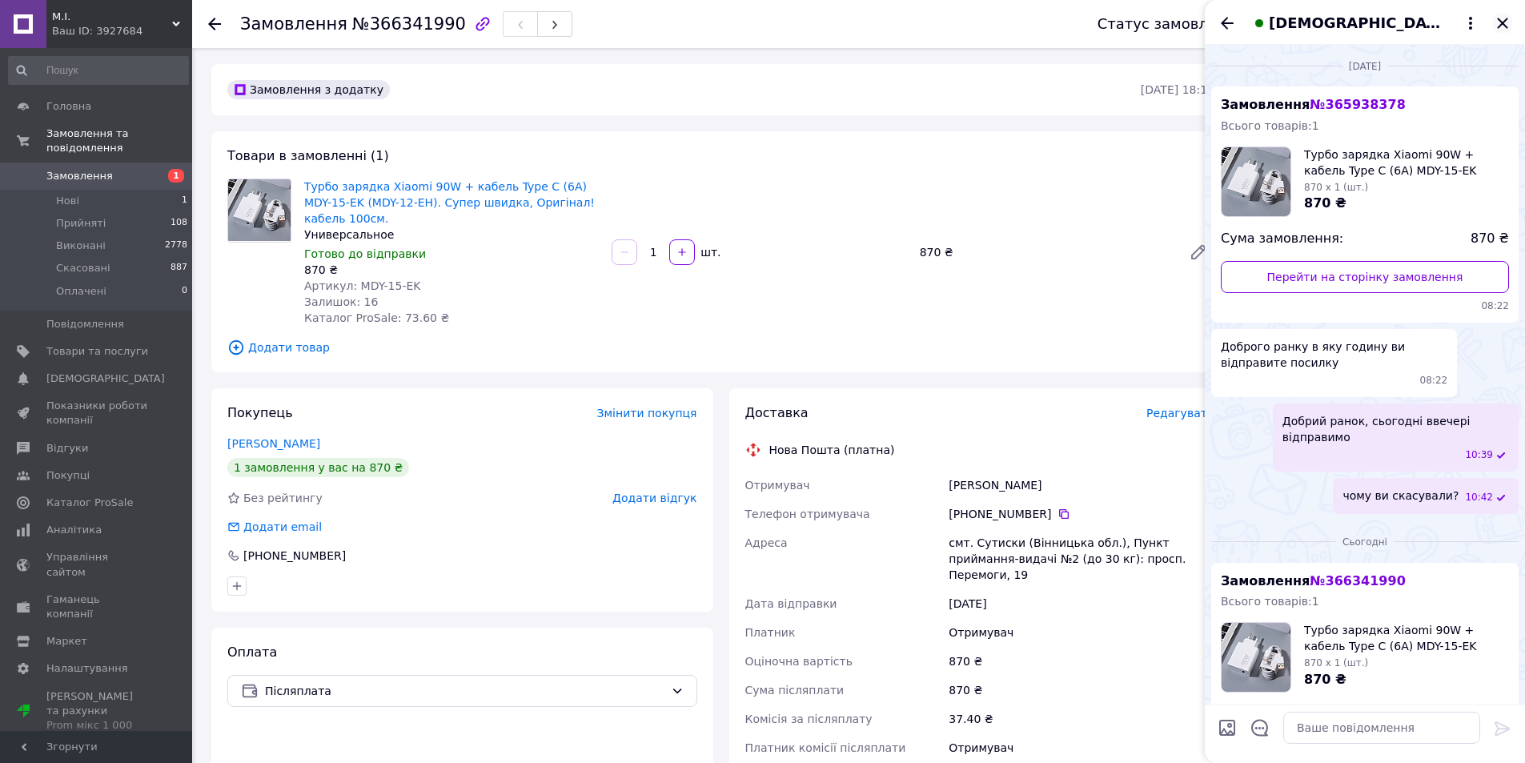
click at [1499, 21] on icon "Закрити" at bounding box center [1502, 23] width 10 height 10
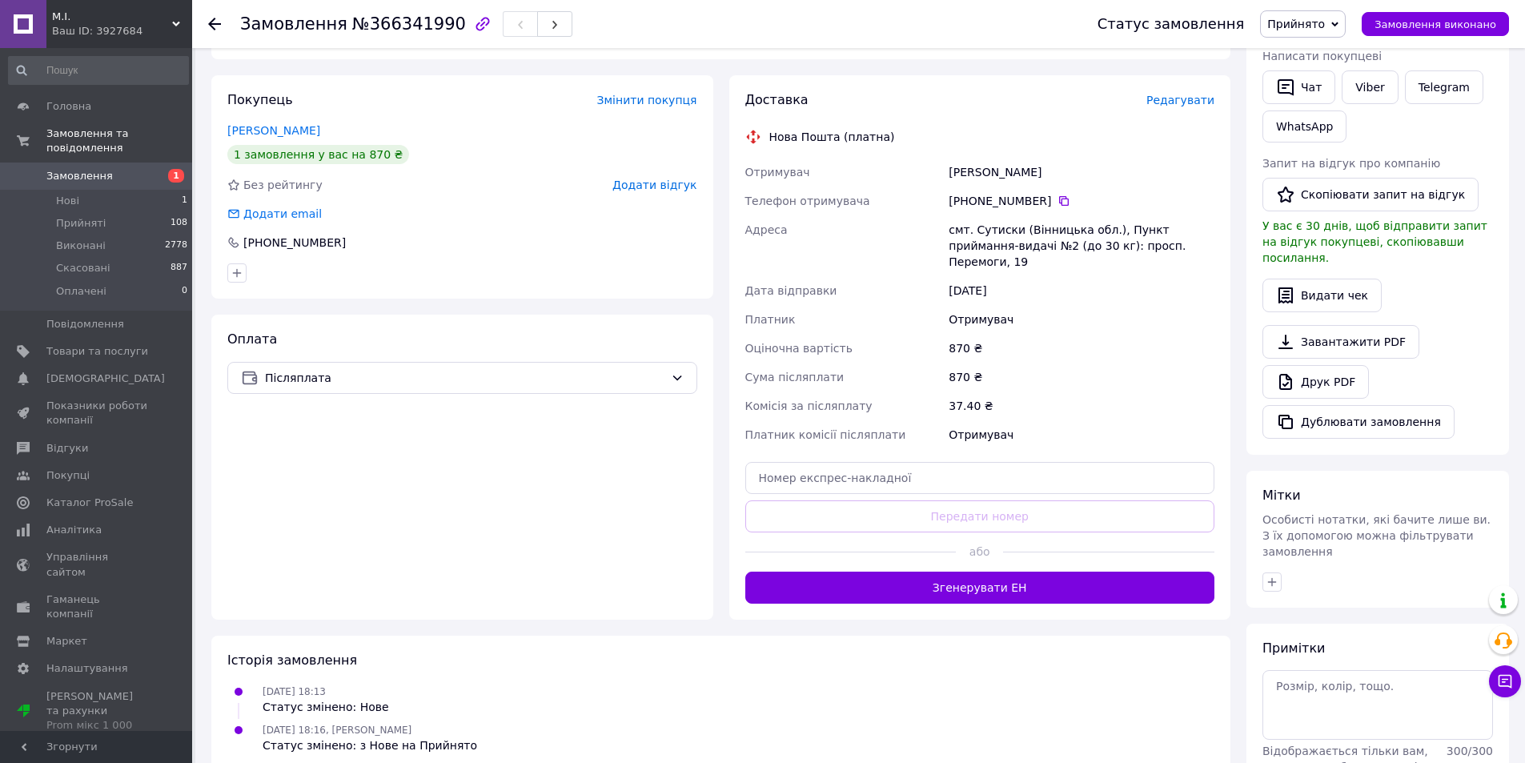
scroll to position [320, 0]
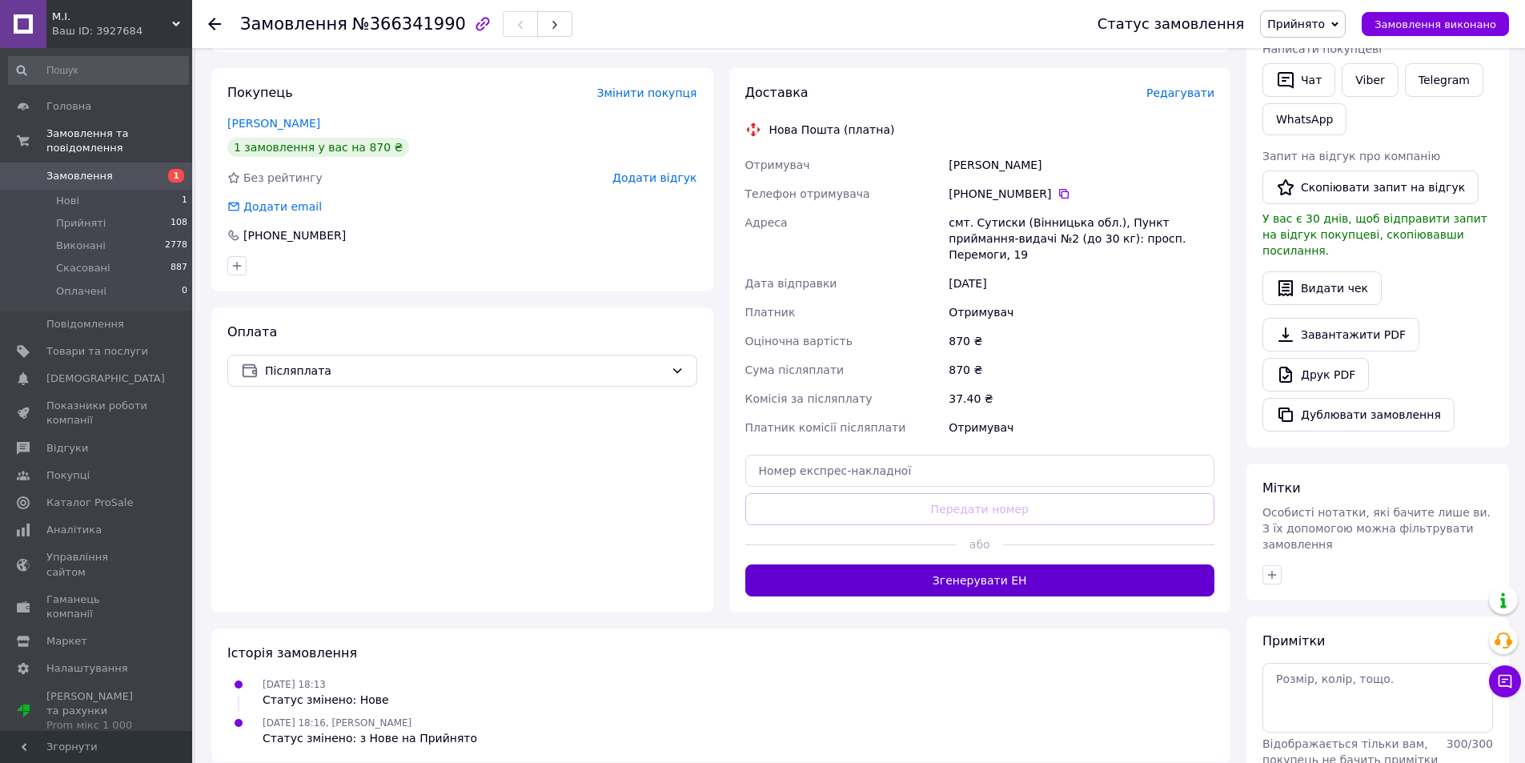
click at [955, 564] on button "Згенерувати ЕН" at bounding box center [980, 580] width 470 height 32
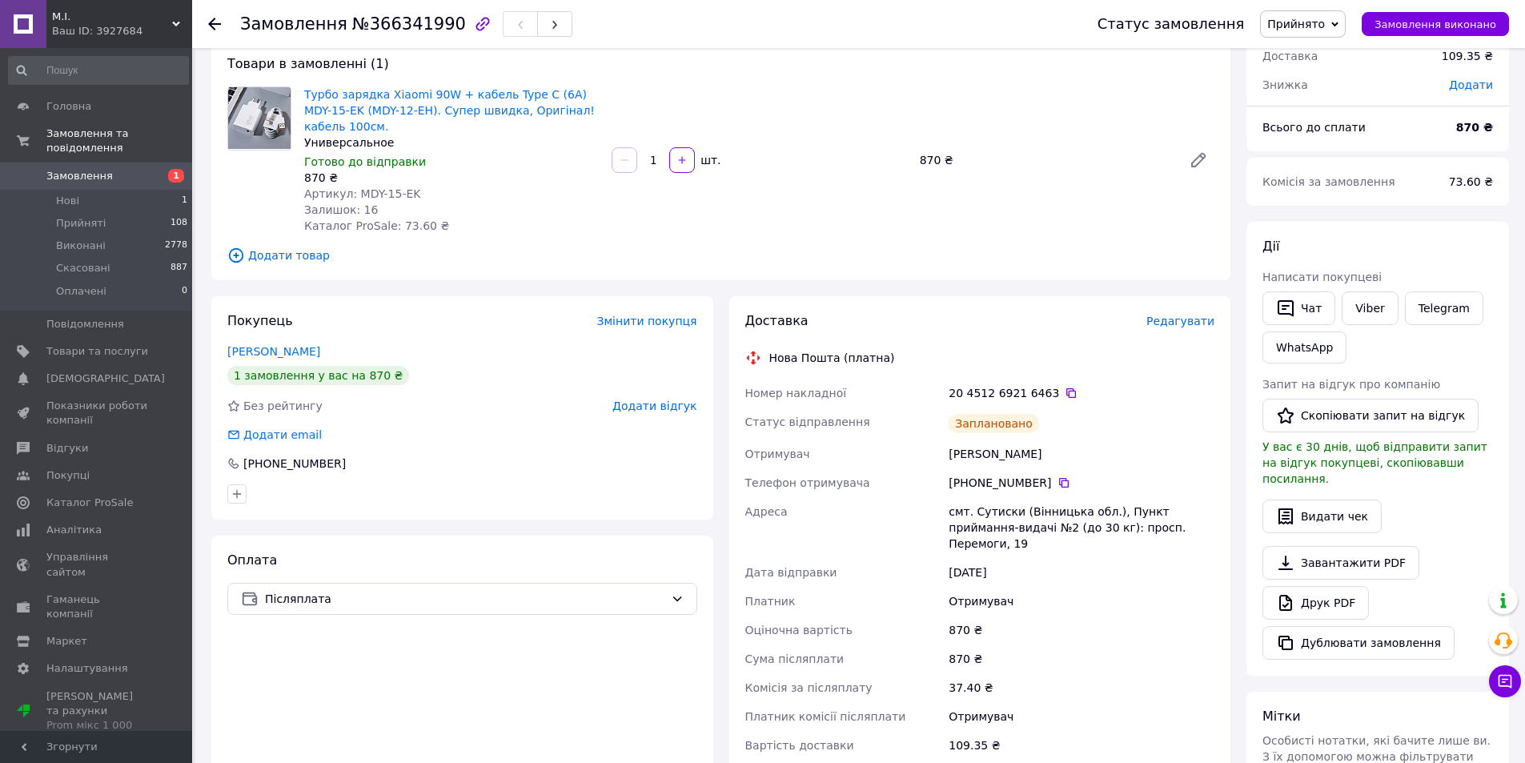
scroll to position [80, 0]
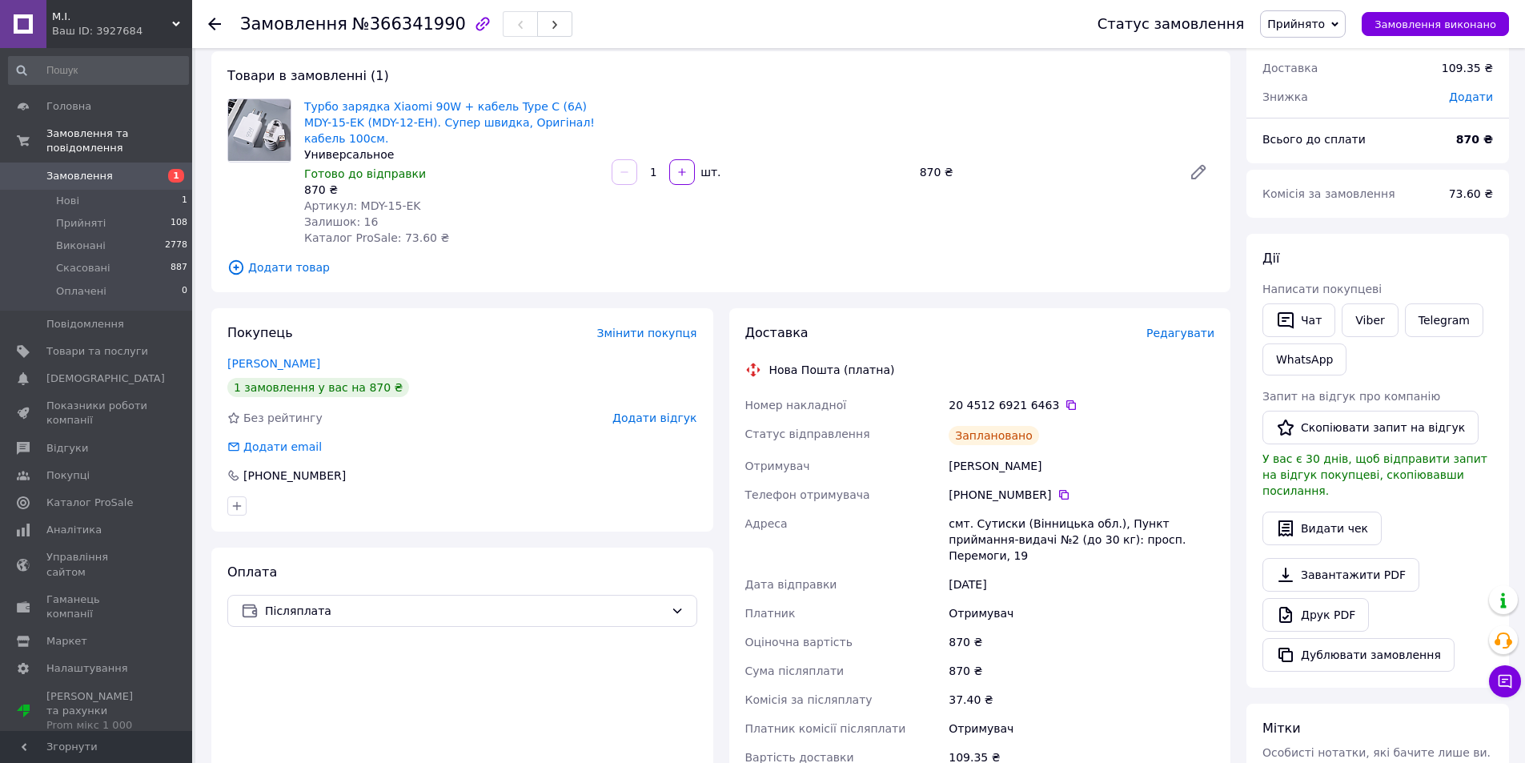
click at [94, 169] on span "Замовлення" at bounding box center [79, 176] width 66 height 14
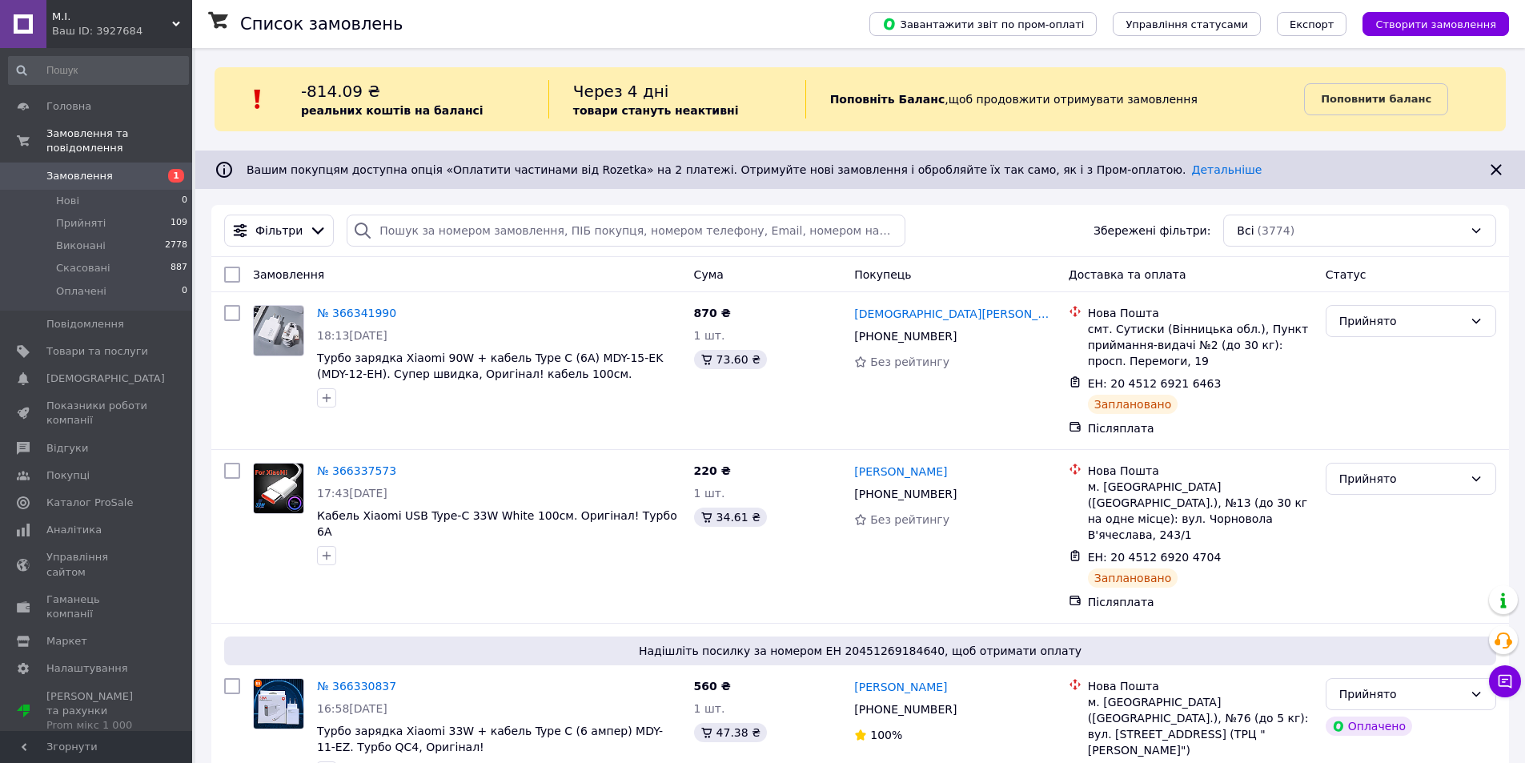
drag, startPoint x: 1536, startPoint y: 651, endPoint x: 1536, endPoint y: 760, distance: 109.6
